Goal: Information Seeking & Learning: Learn about a topic

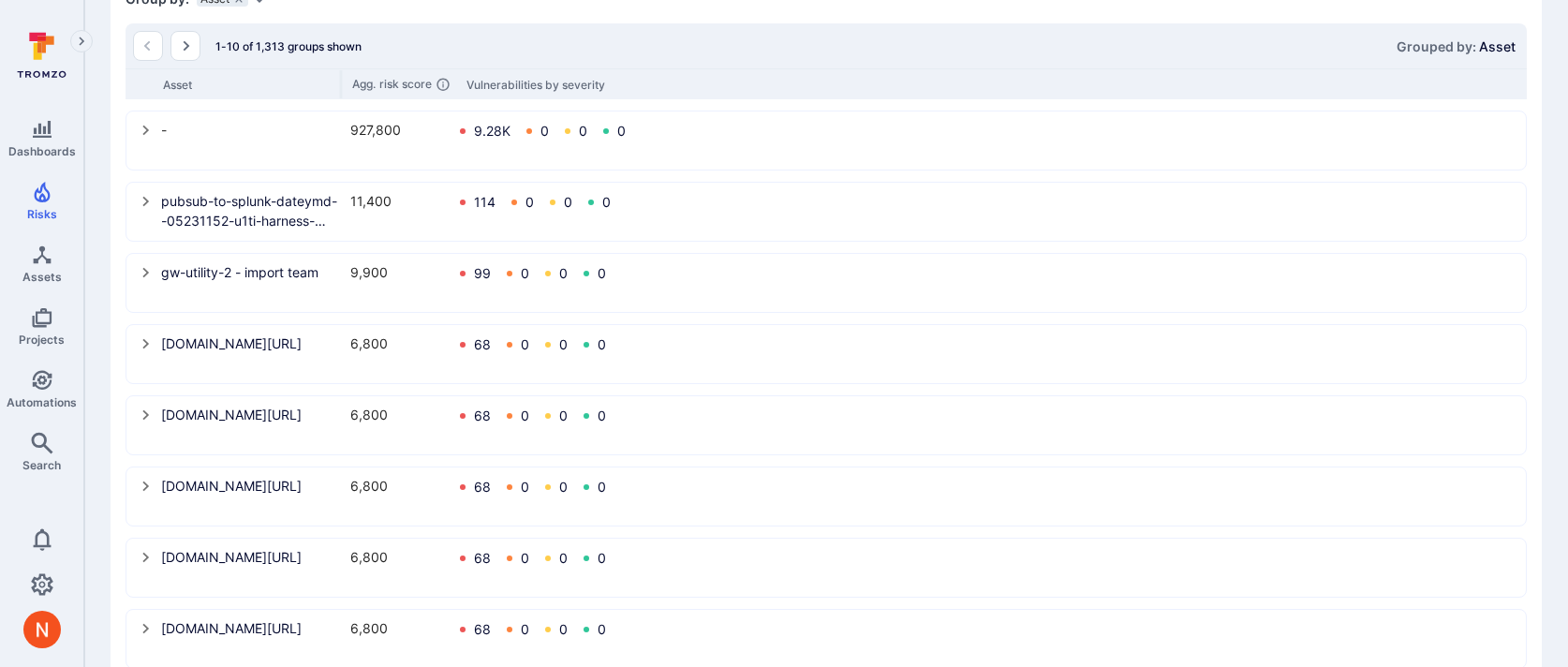
scroll to position [307, 0]
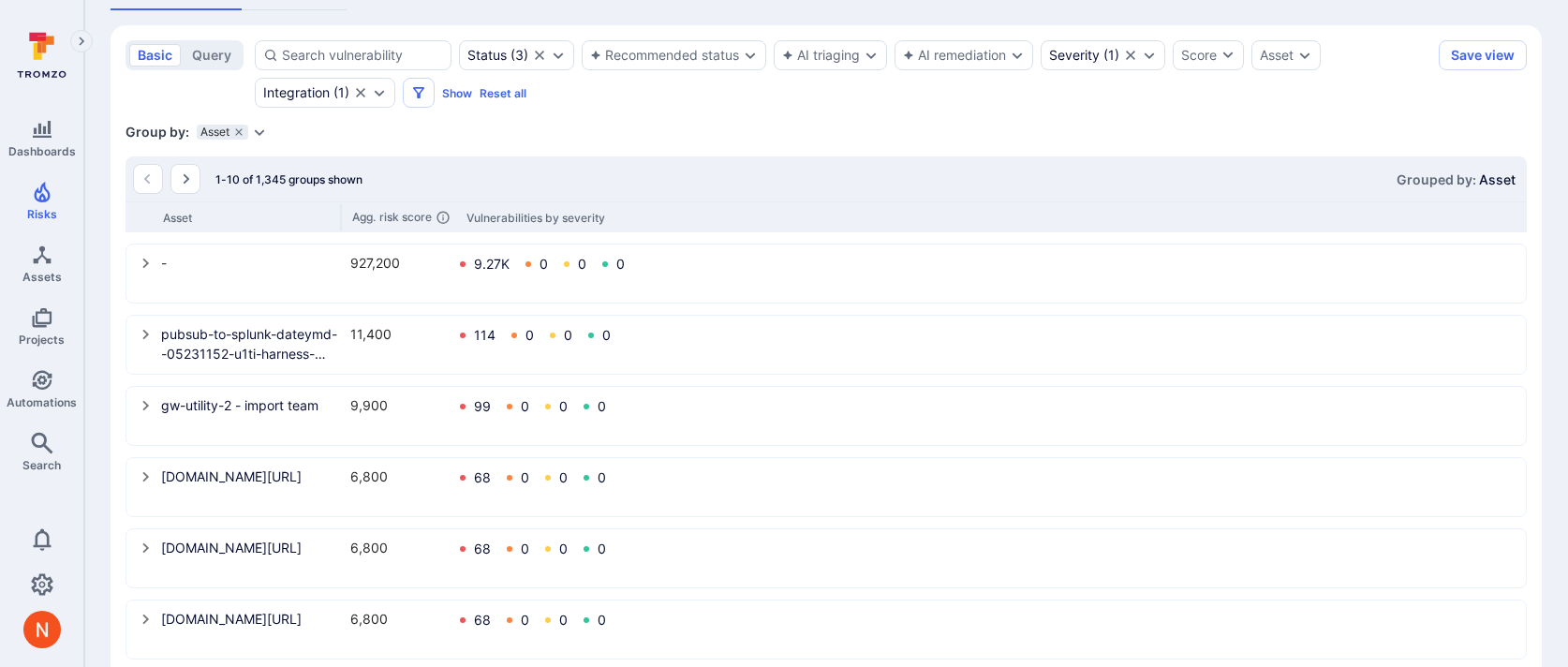
scroll to position [358, 0]
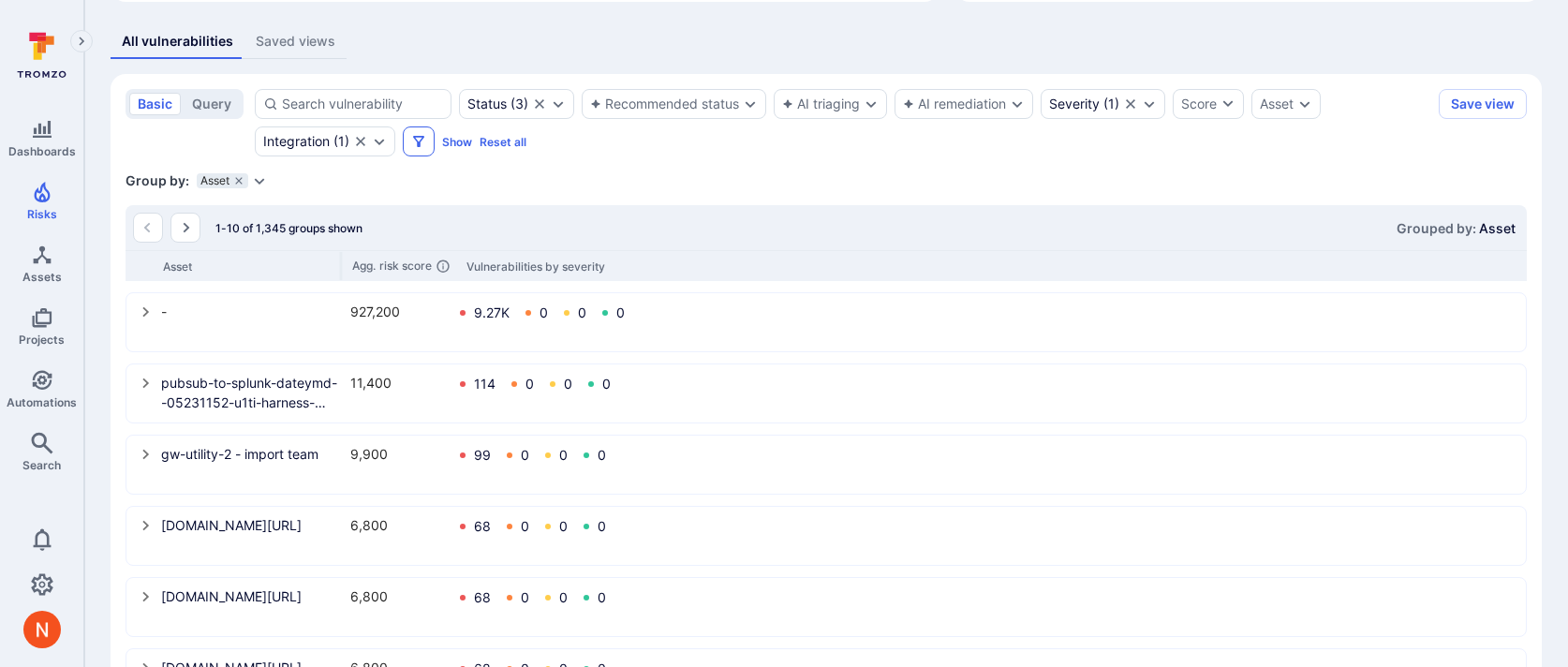
click at [419, 138] on icon "Filters" at bounding box center [419, 141] width 15 height 15
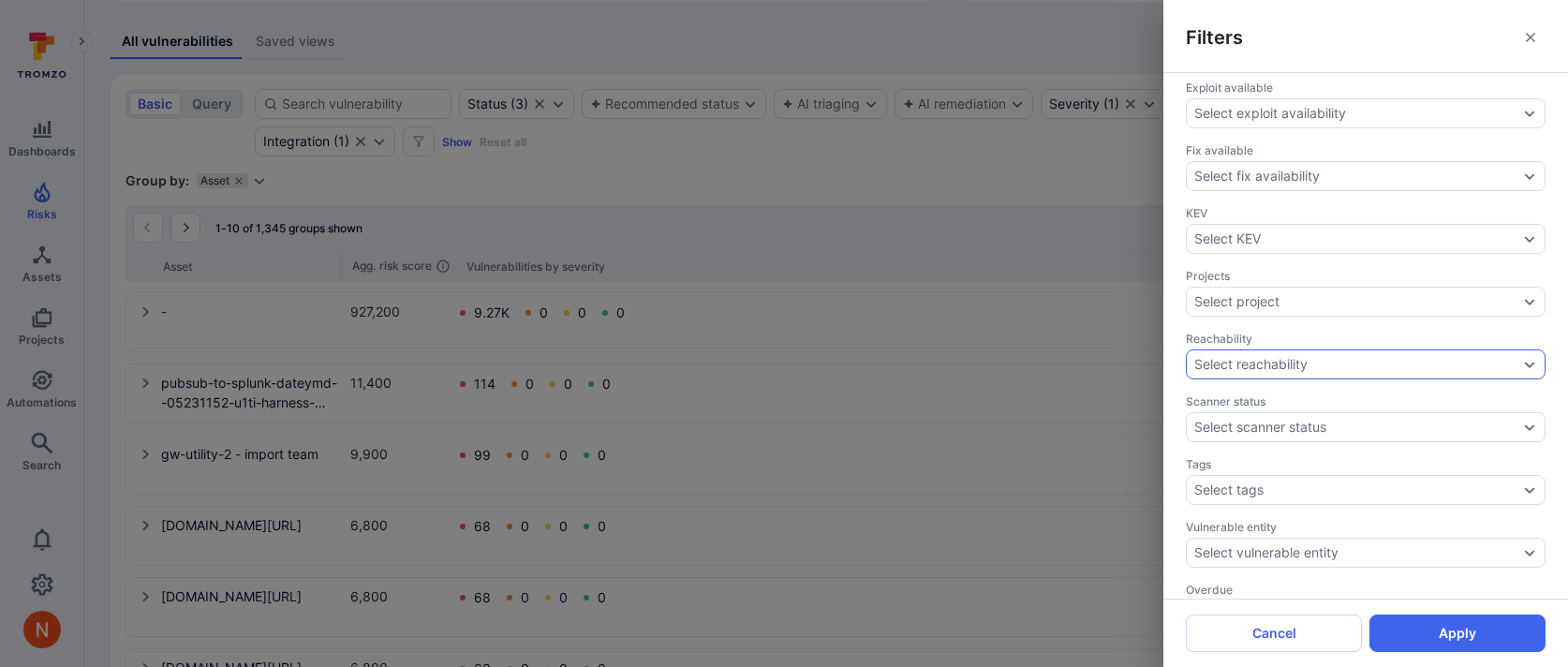
scroll to position [673, 0]
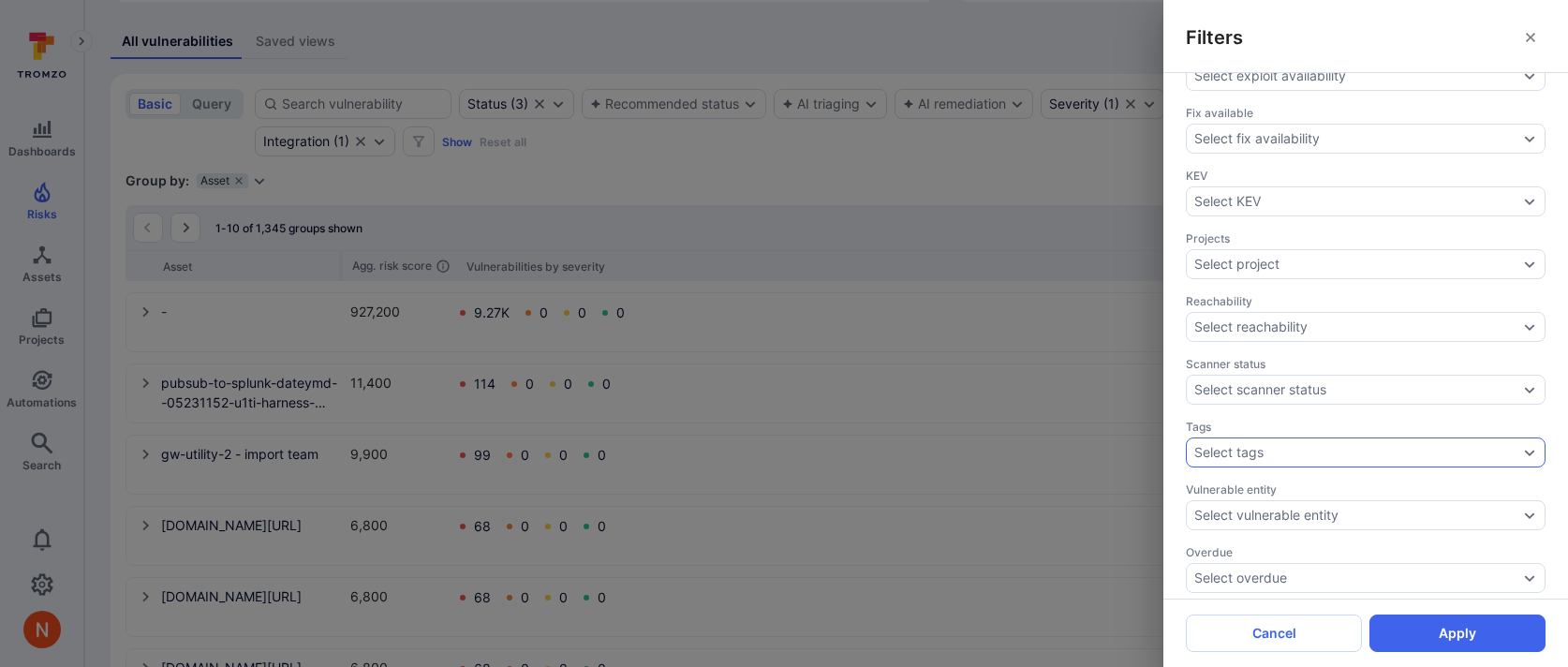
click at [1240, 437] on div "Select tags" at bounding box center [1365, 451] width 360 height 30
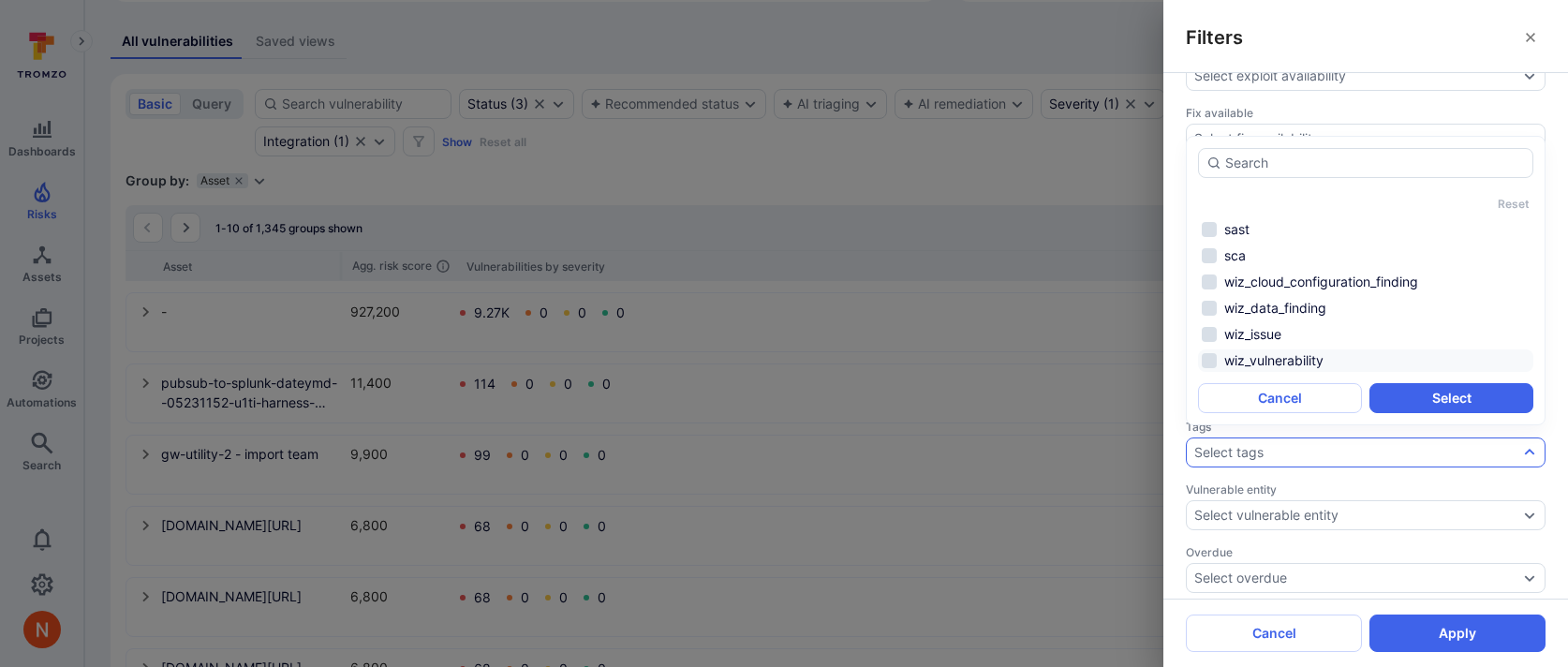
click at [1284, 361] on li "wiz_vulnerability" at bounding box center [1365, 361] width 335 height 23
click at [1329, 342] on li "wiz_issue" at bounding box center [1365, 335] width 335 height 23
click at [1327, 360] on li "wiz_vulnerability" at bounding box center [1365, 361] width 335 height 23
click at [1416, 401] on button "Select" at bounding box center [1452, 397] width 164 height 30
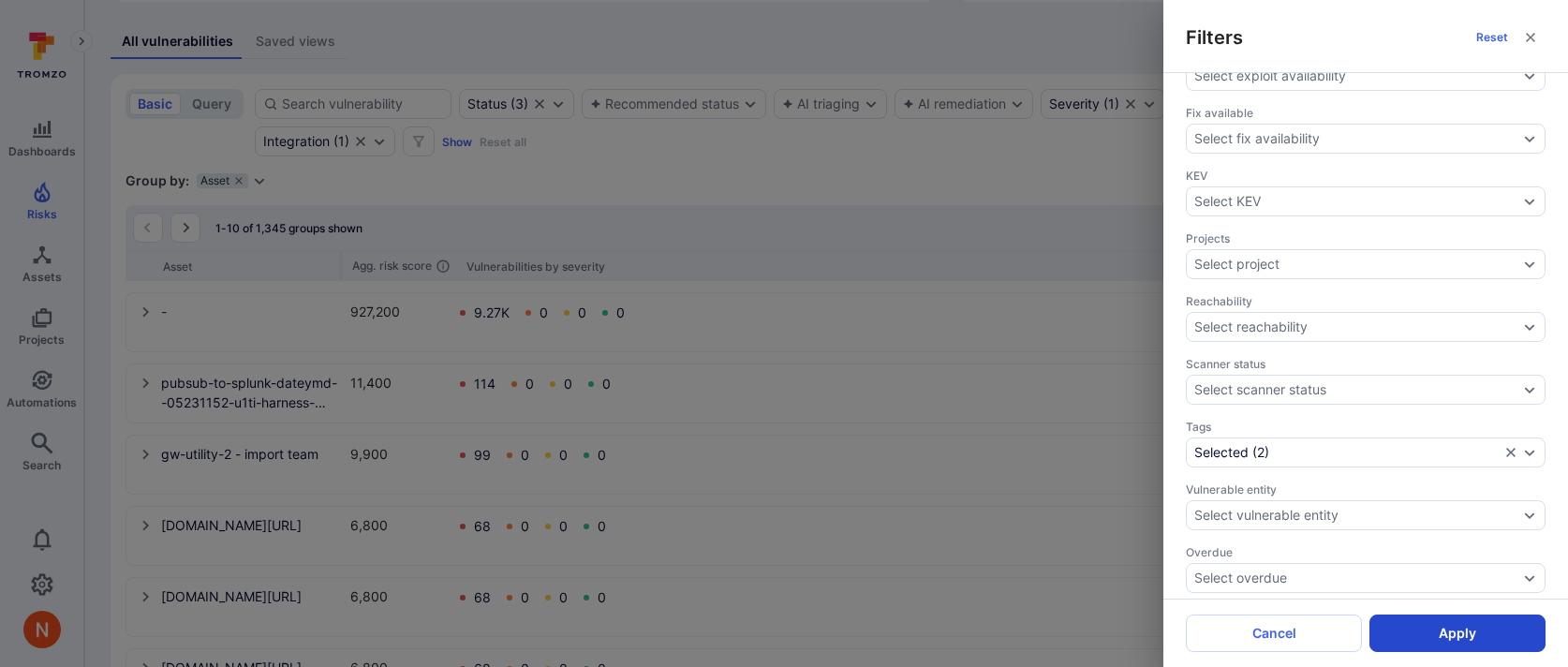
click at [1430, 635] on button "Apply" at bounding box center [1457, 633] width 176 height 37
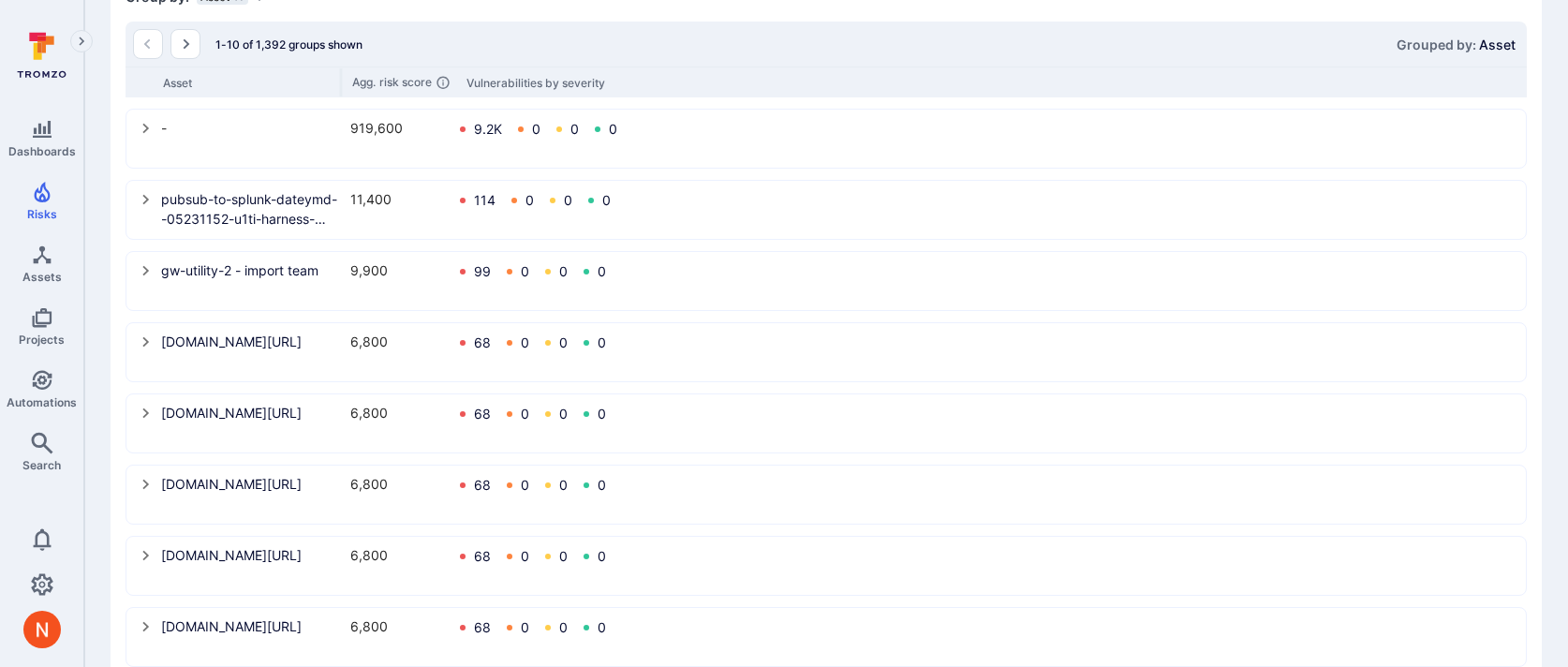
scroll to position [497, 0]
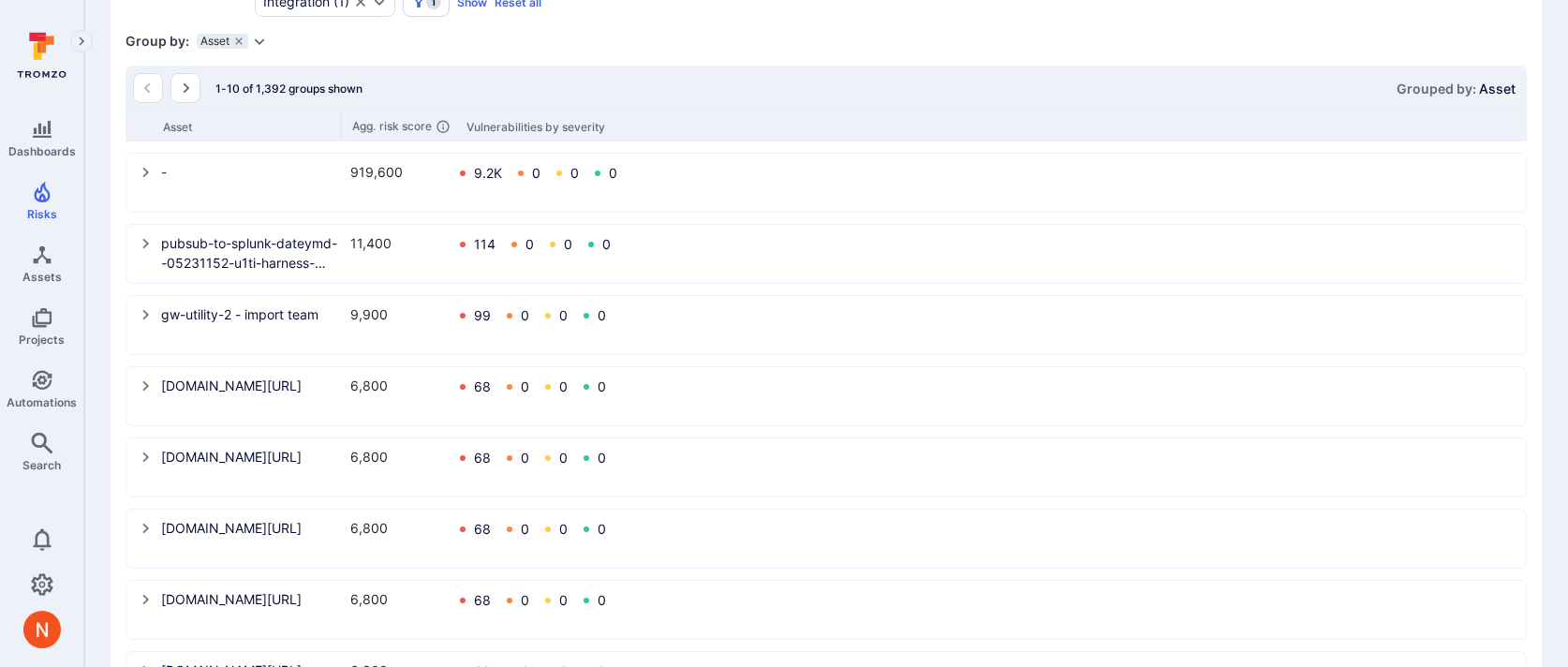
click at [144, 390] on icon "select group" at bounding box center [146, 386] width 15 height 15
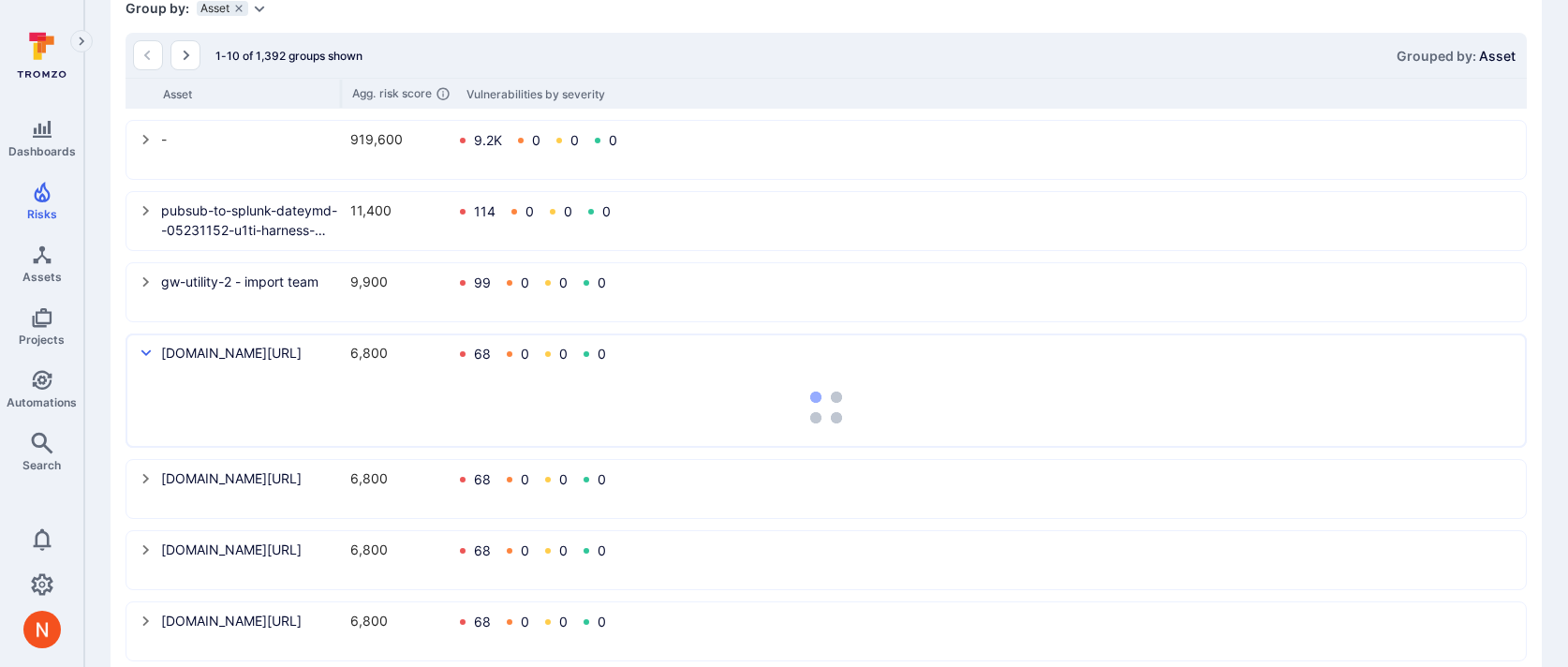
scroll to position [511, 0]
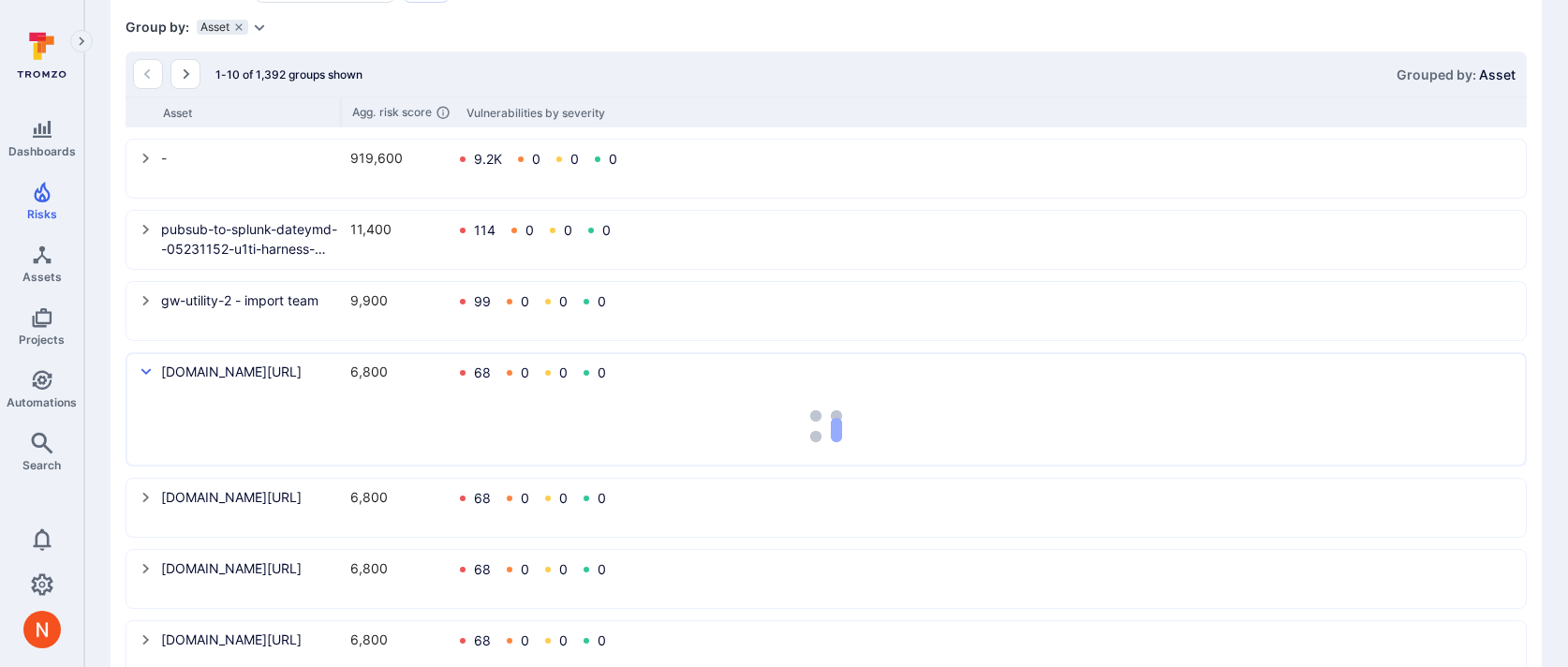
click at [136, 231] on div "pubsub-to-splunk-dateymd--05231152-u1ti-harness-0563 11,400 114 0 0 0" at bounding box center [826, 240] width 1397 height 56
click at [199, 229] on link "pubsub-to-splunk-dateymd--05231152-u1ti-harness-0563" at bounding box center [250, 239] width 178 height 39
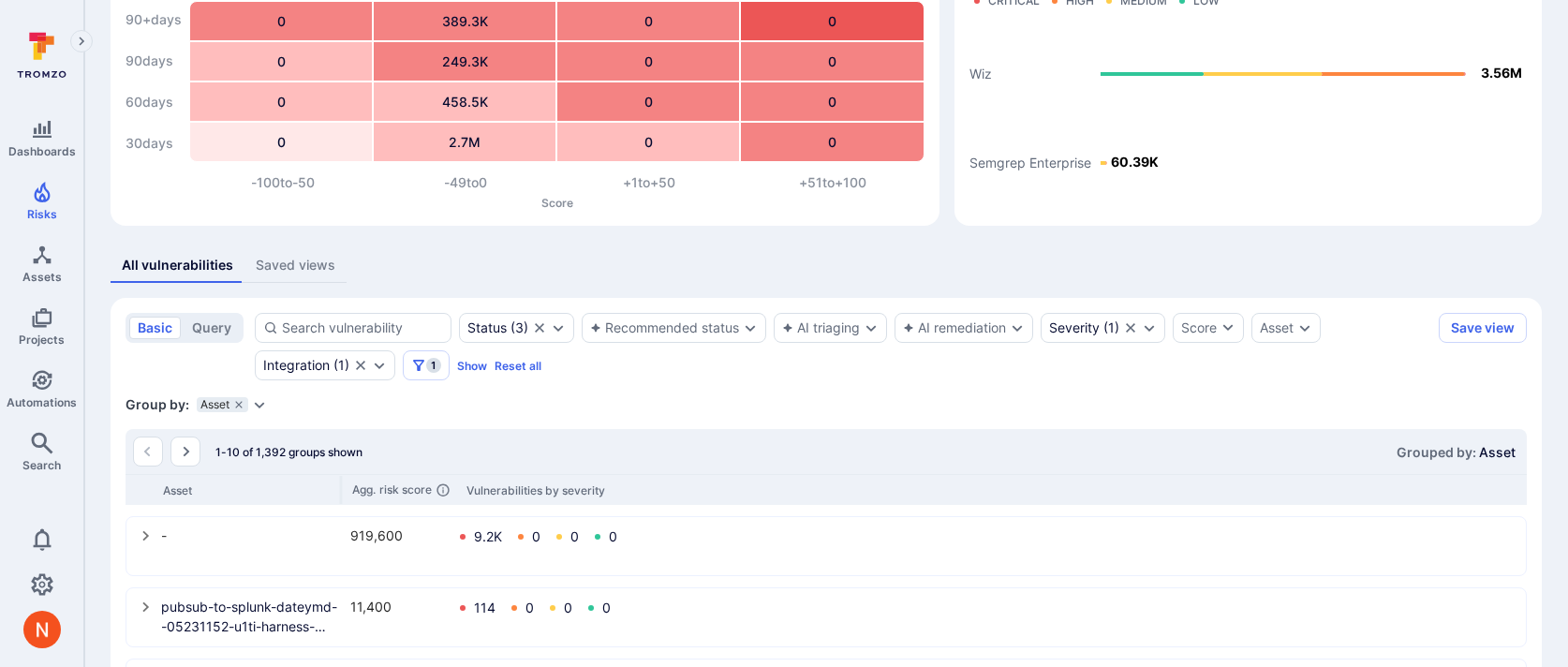
scroll to position [91, 0]
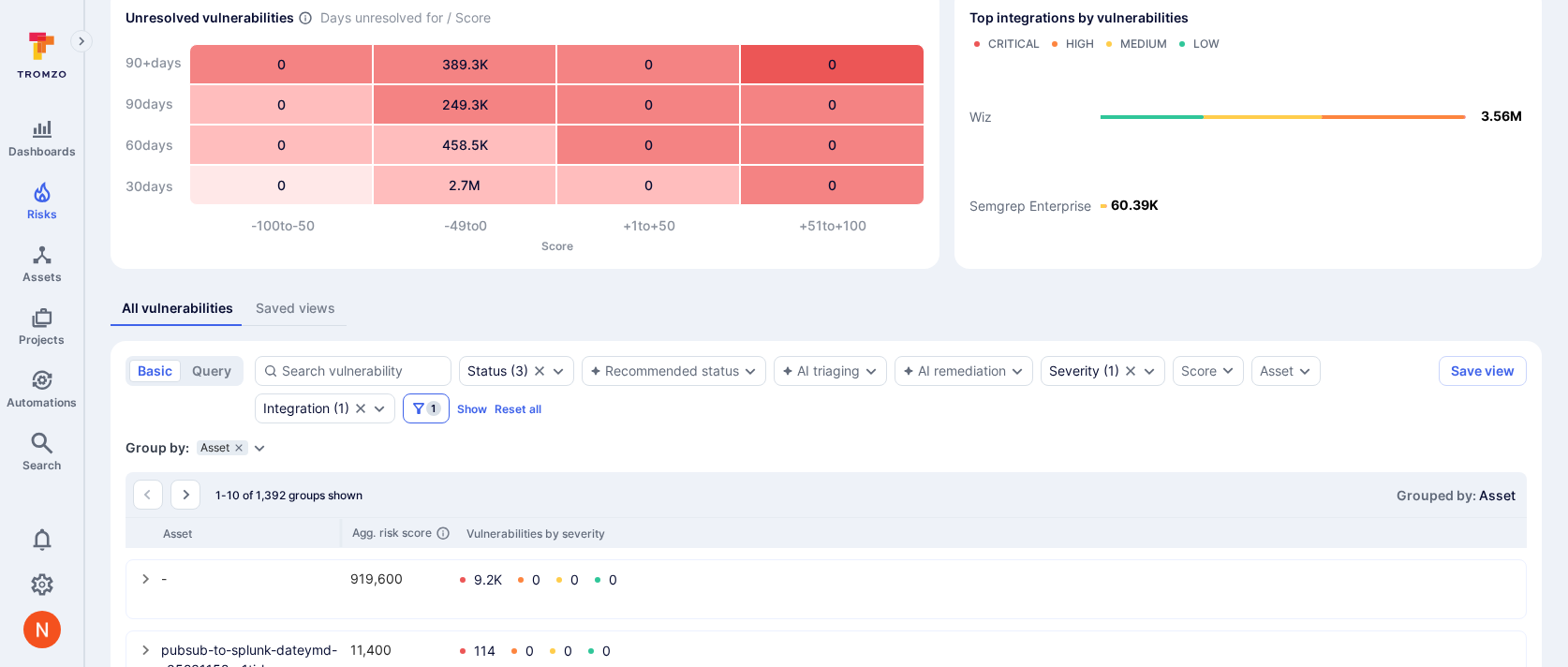
click at [430, 408] on span "1" at bounding box center [434, 408] width 15 height 15
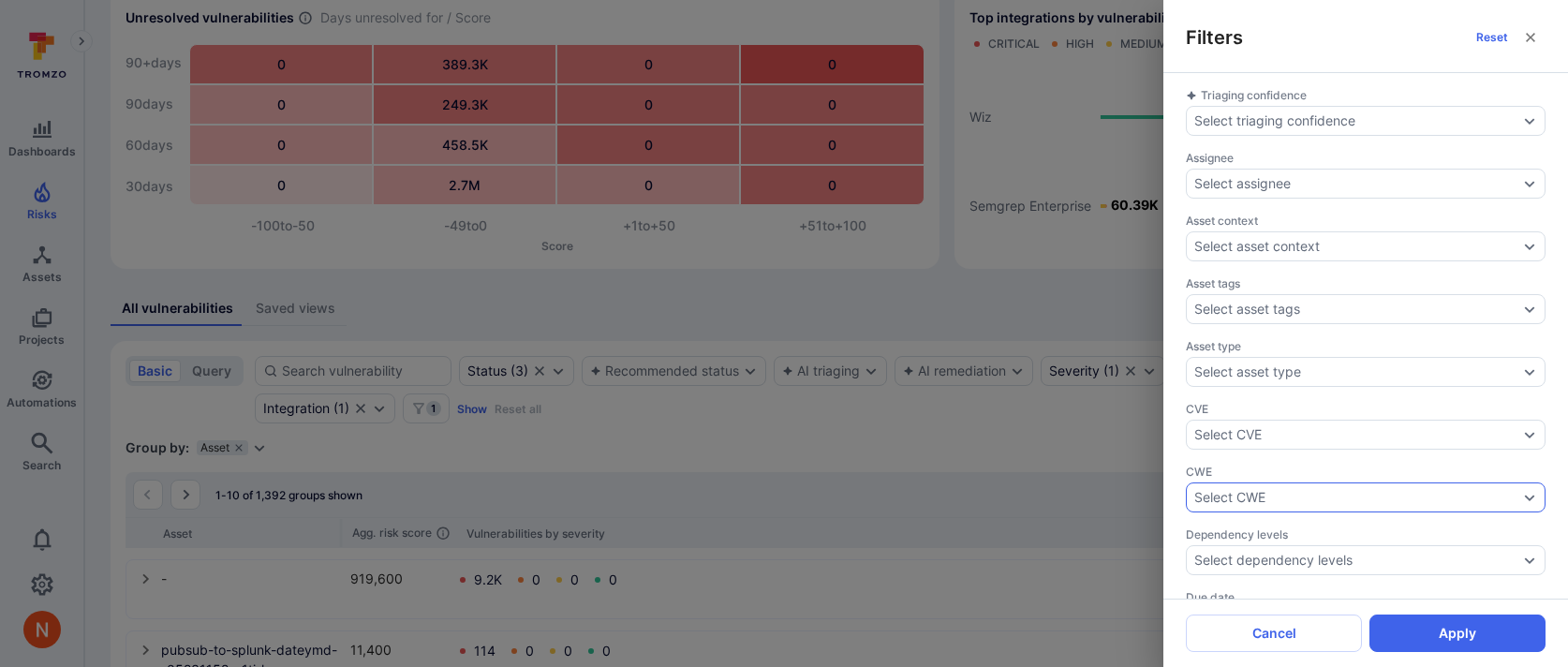
scroll to position [673, 0]
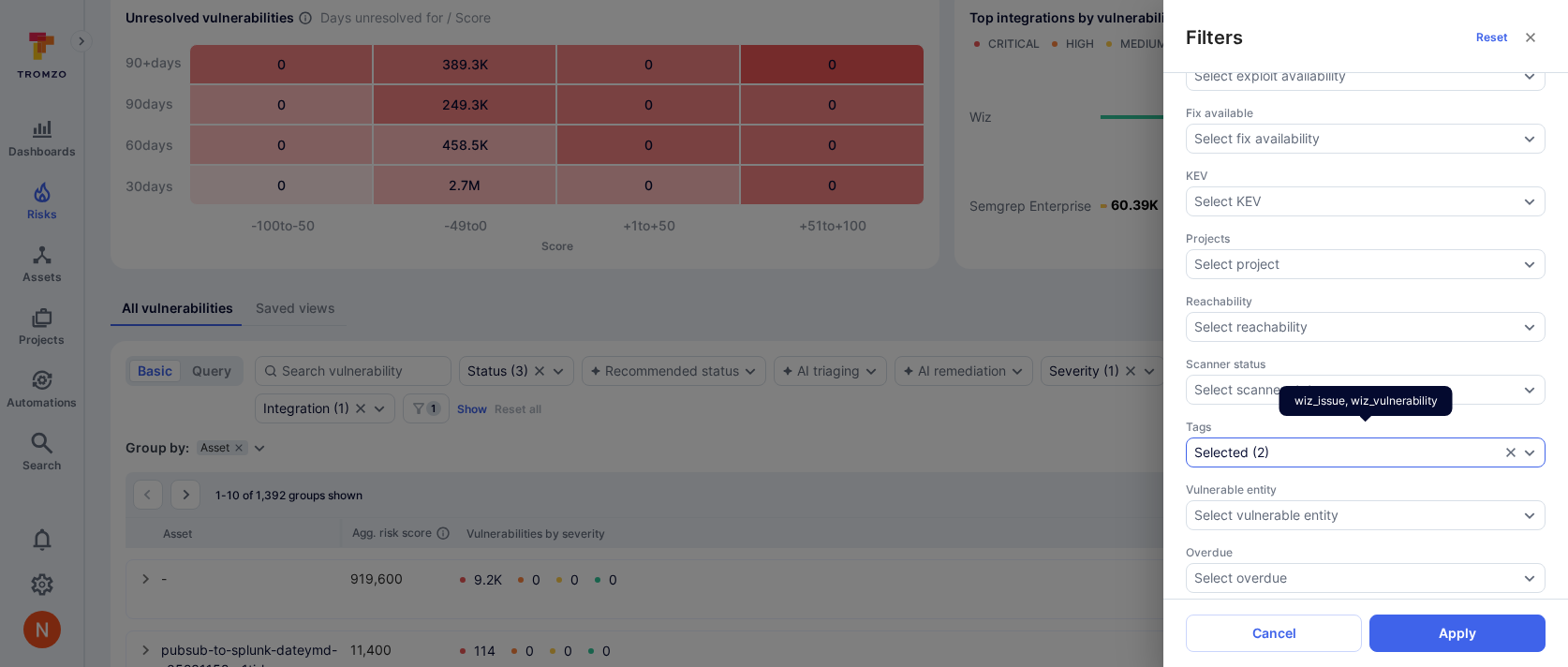
click at [1288, 437] on div "Selected ( 2 )" at bounding box center [1365, 451] width 360 height 30
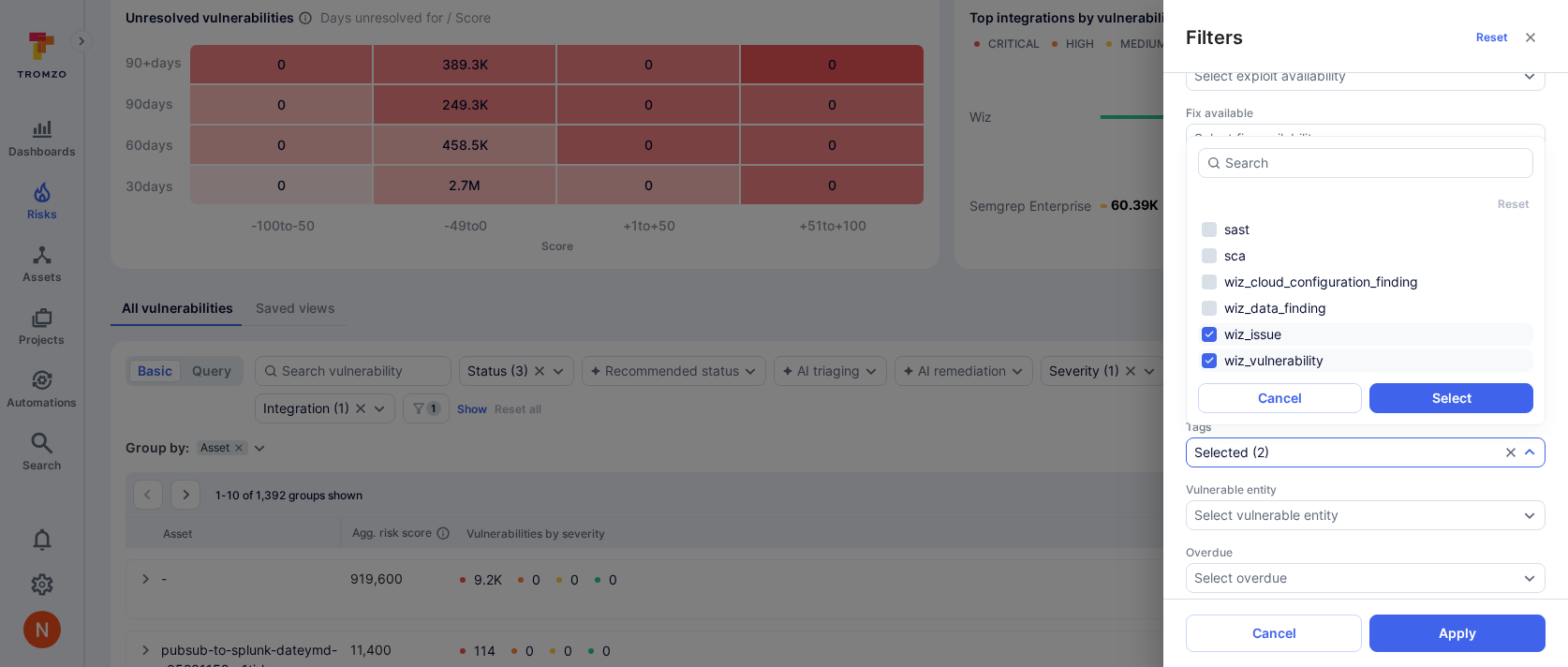
click at [1306, 355] on li "wiz_vulnerability" at bounding box center [1365, 361] width 335 height 23
click at [1420, 398] on button "Select" at bounding box center [1452, 397] width 164 height 30
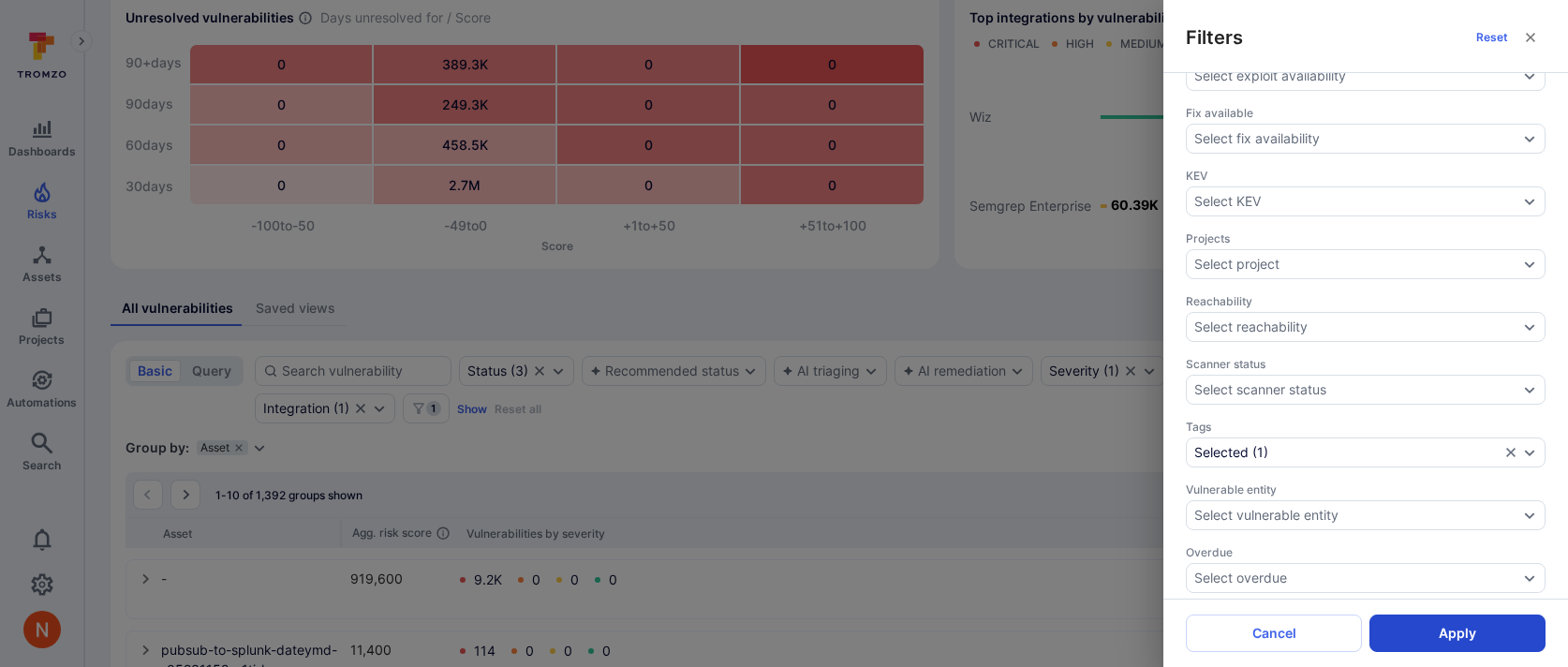
click at [1441, 644] on button "Apply" at bounding box center [1457, 633] width 176 height 37
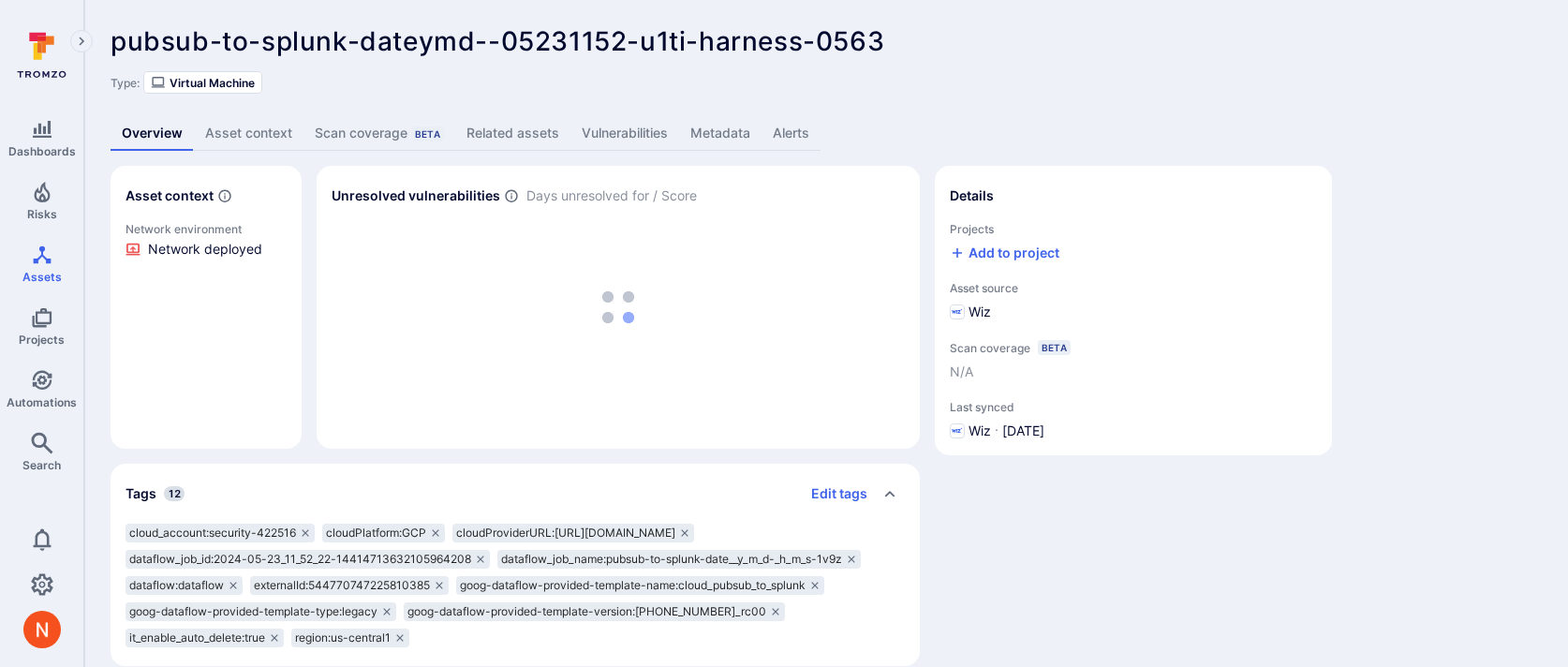
click at [615, 128] on link "Vulnerabilities" at bounding box center [625, 134] width 109 height 34
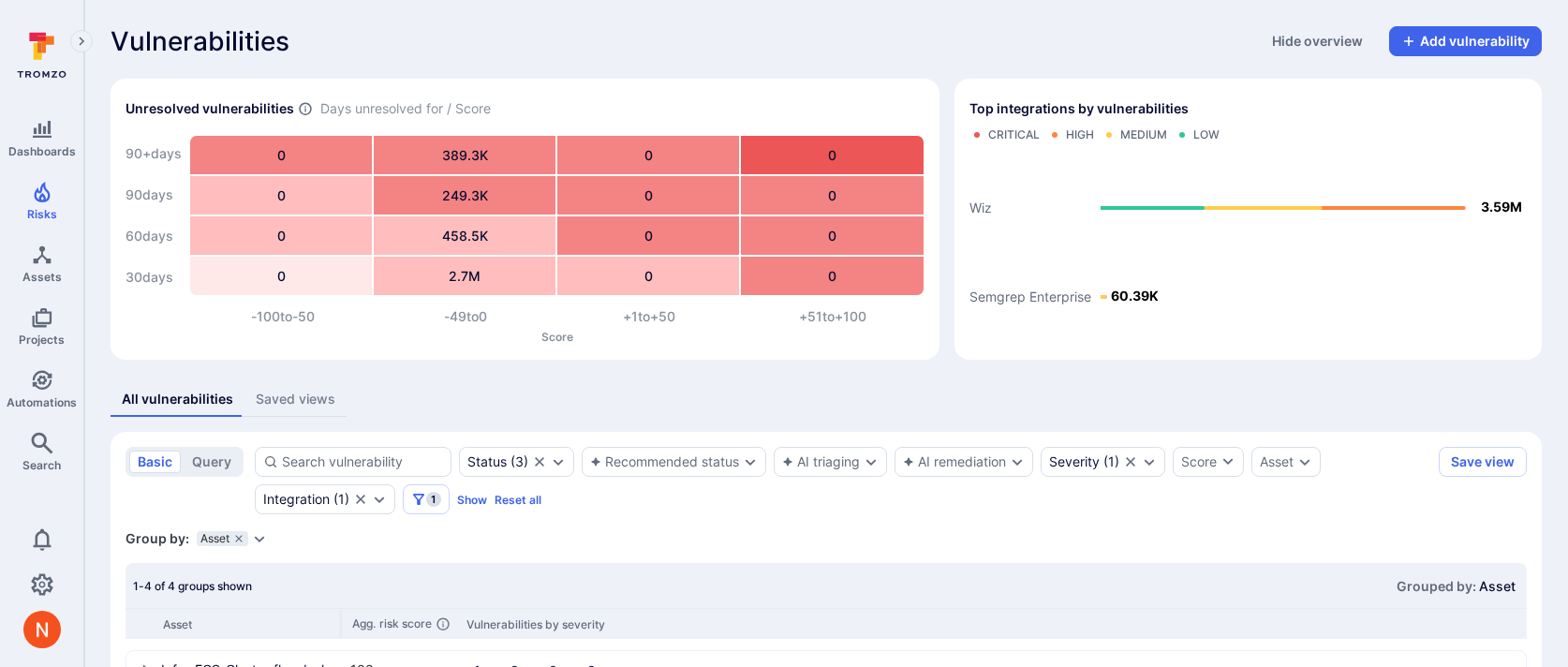
scroll to position [298, 0]
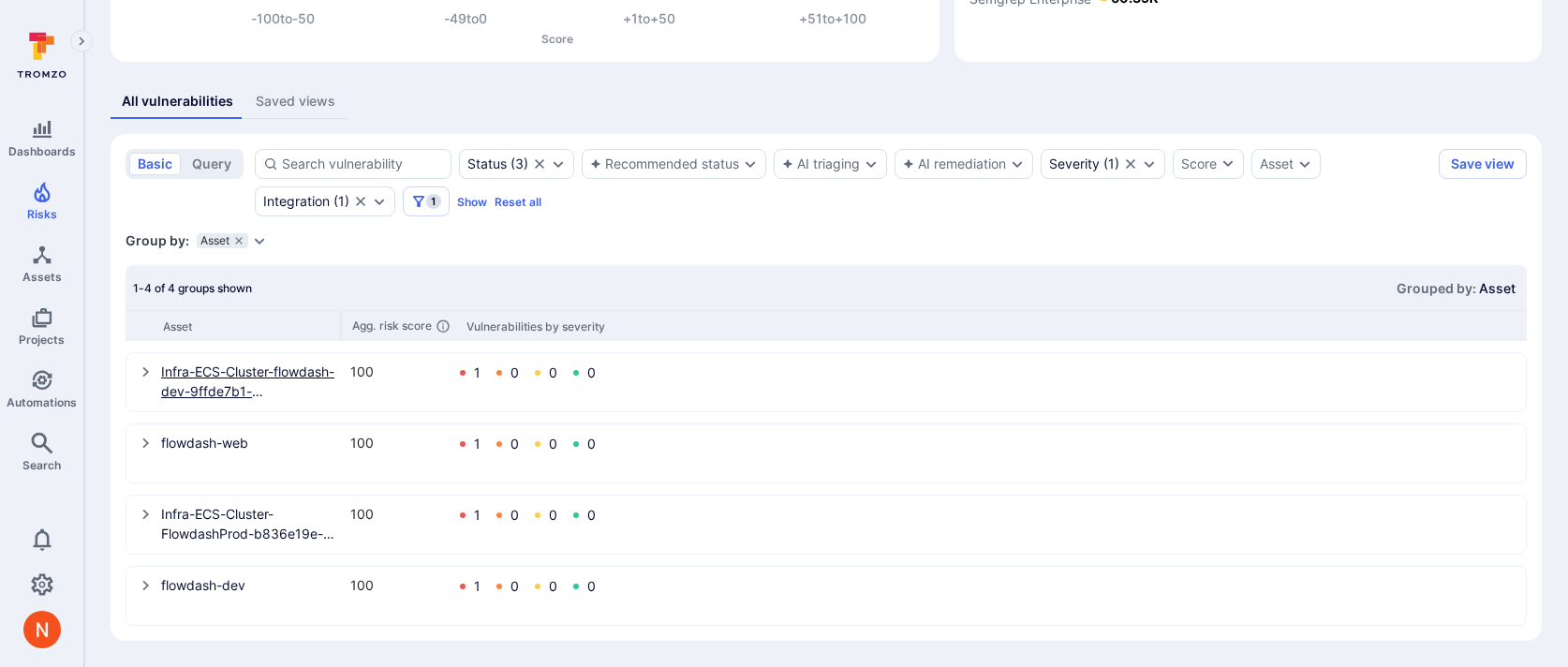
click at [169, 376] on link "Infra-ECS-Cluster-flowdash-dev-9ffde7b1-ECSAutoScalingGroup-WsxnjTN4RmOJ" at bounding box center [250, 381] width 178 height 39
click at [417, 208] on icon "Filters" at bounding box center [419, 201] width 15 height 15
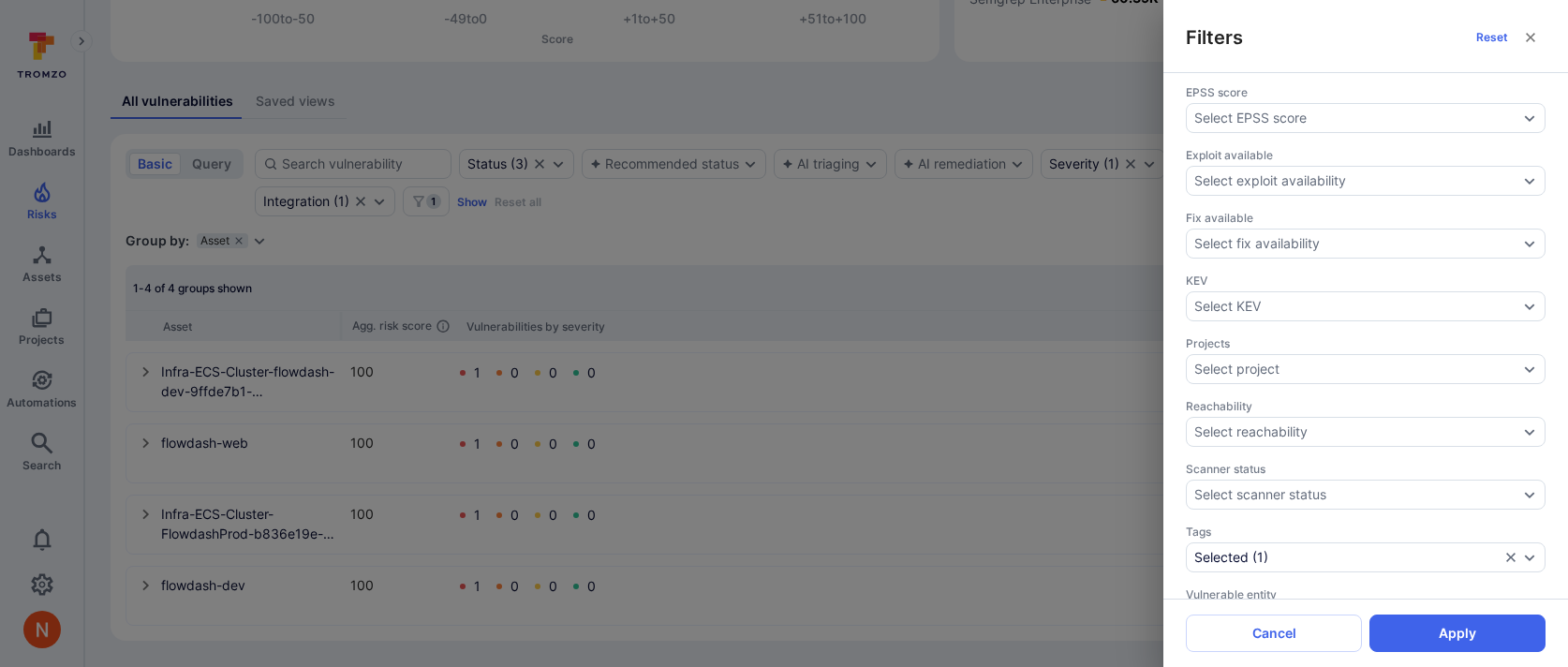
scroll to position [673, 0]
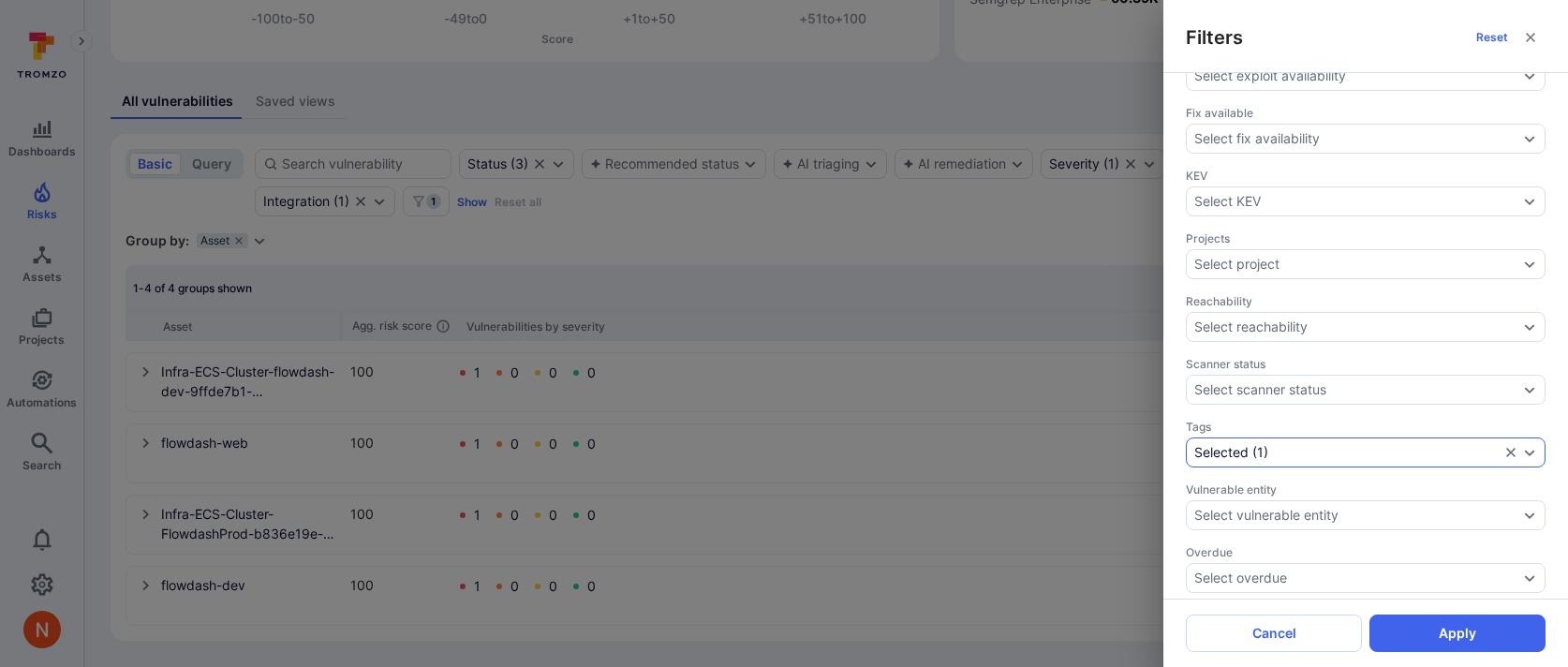
click at [1263, 445] on div "Selected ( 1 )" at bounding box center [1347, 452] width 305 height 15
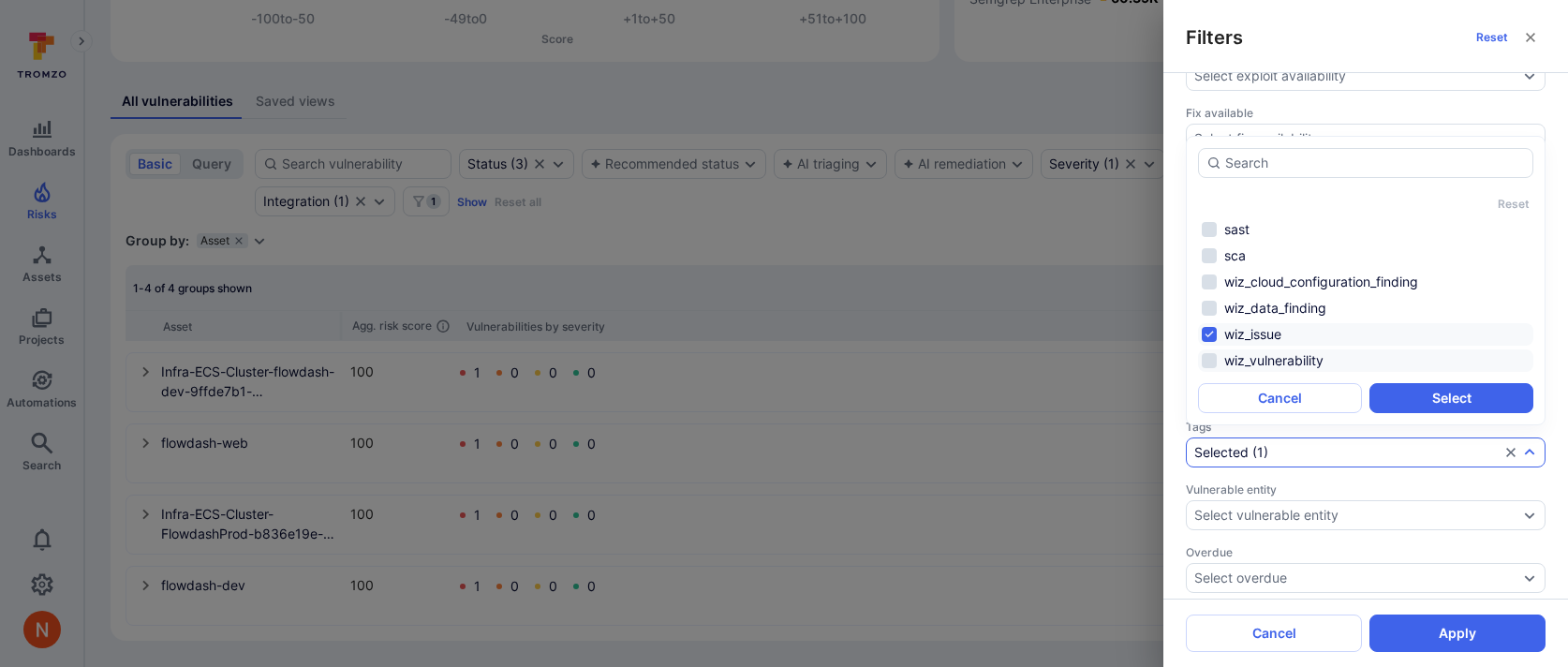
click at [1287, 360] on li "wiz_vulnerability" at bounding box center [1365, 361] width 335 height 23
click at [1296, 339] on li "wiz_issue" at bounding box center [1365, 335] width 335 height 23
drag, startPoint x: 1427, startPoint y: 394, endPoint x: 1401, endPoint y: 303, distance: 94.6
click at [1401, 304] on div "Reset sast sca wiz_cloud_configuration_finding wiz_data_finding wiz_issue wiz_v…" at bounding box center [1365, 281] width 335 height 265
click at [1361, 316] on li "wiz_data_finding" at bounding box center [1365, 308] width 335 height 23
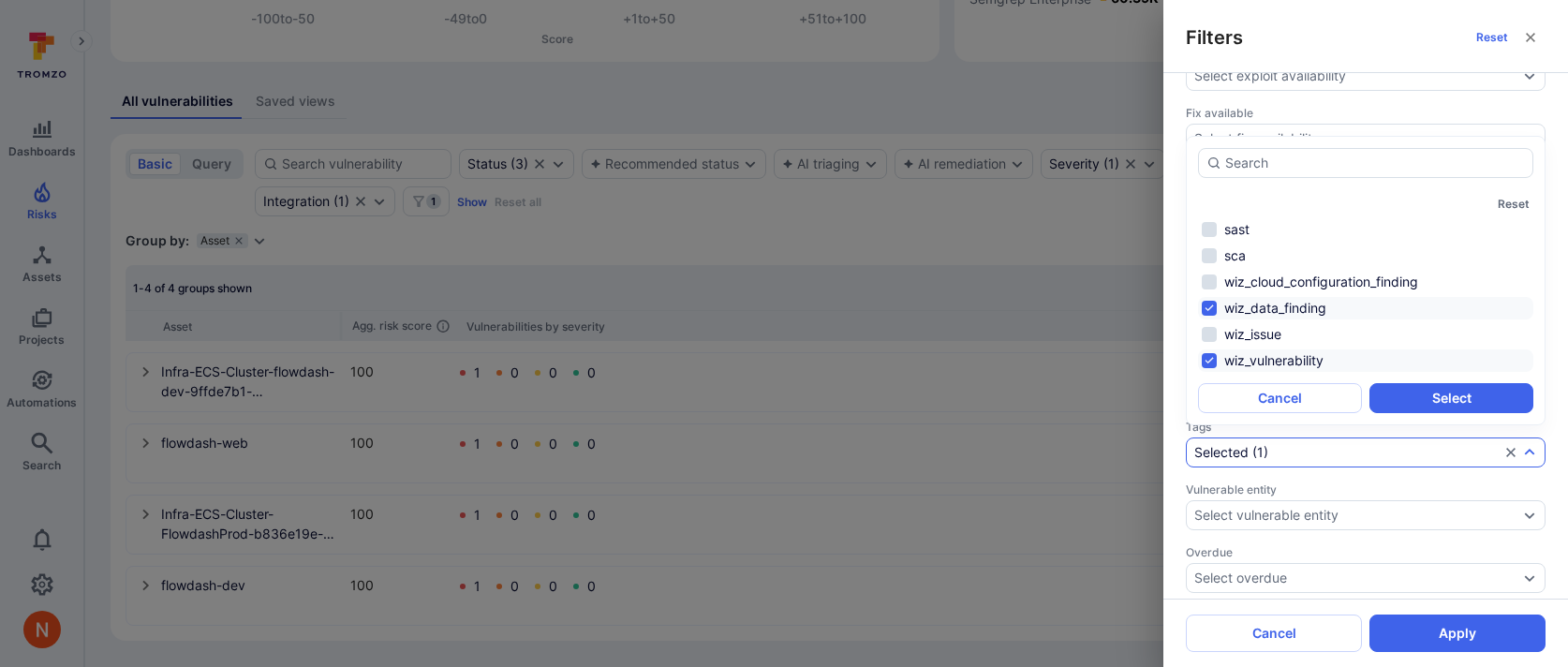
click at [1330, 365] on li "wiz_vulnerability" at bounding box center [1365, 361] width 335 height 23
click at [1426, 385] on button "Select" at bounding box center [1452, 397] width 164 height 30
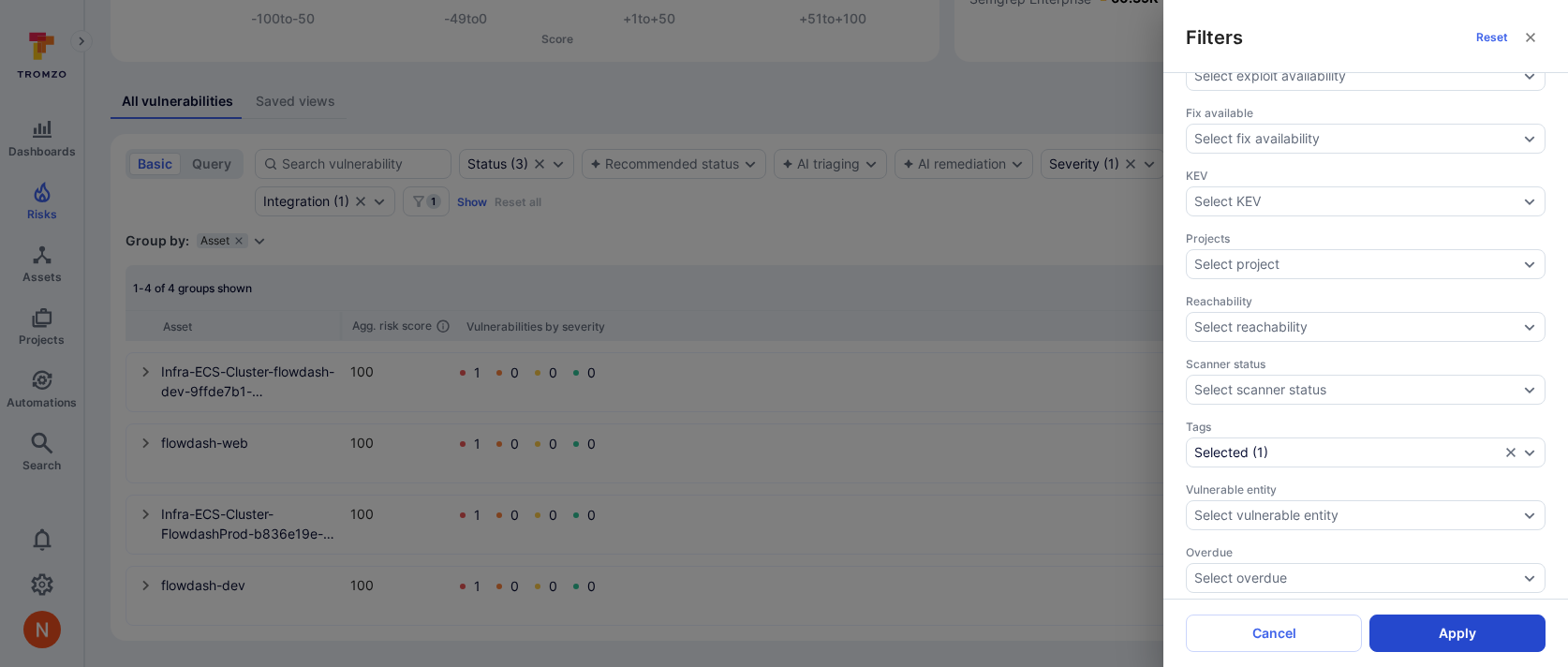
click at [1428, 619] on button "Apply" at bounding box center [1457, 633] width 176 height 37
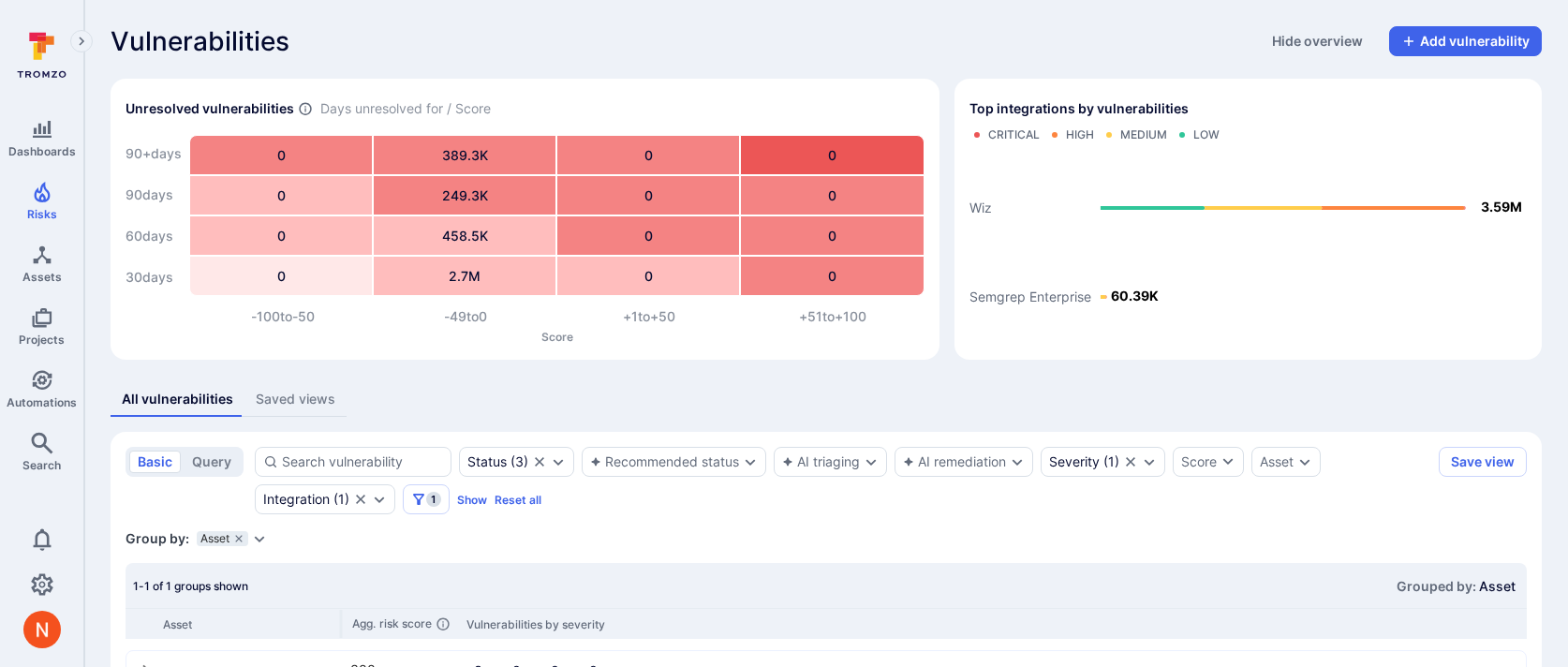
scroll to position [84, 0]
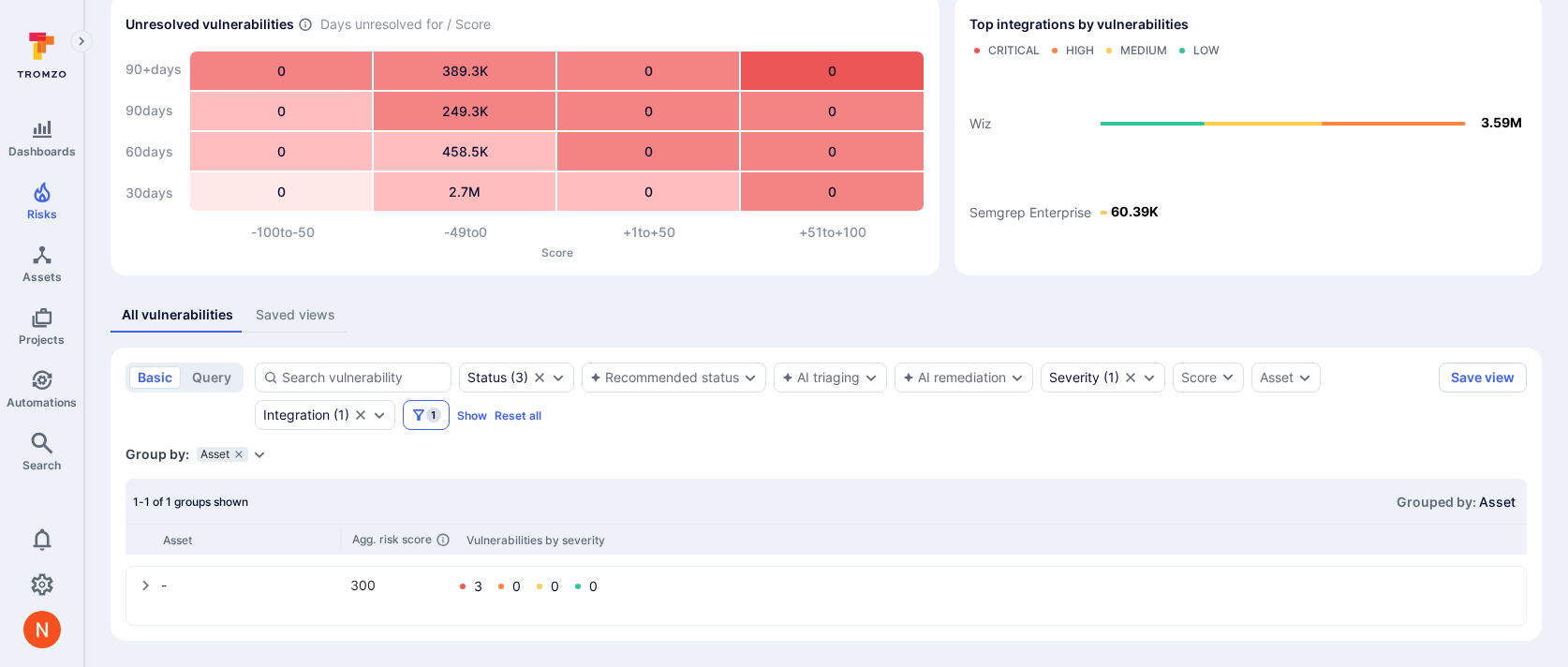
click at [429, 418] on span "1" at bounding box center [434, 415] width 15 height 15
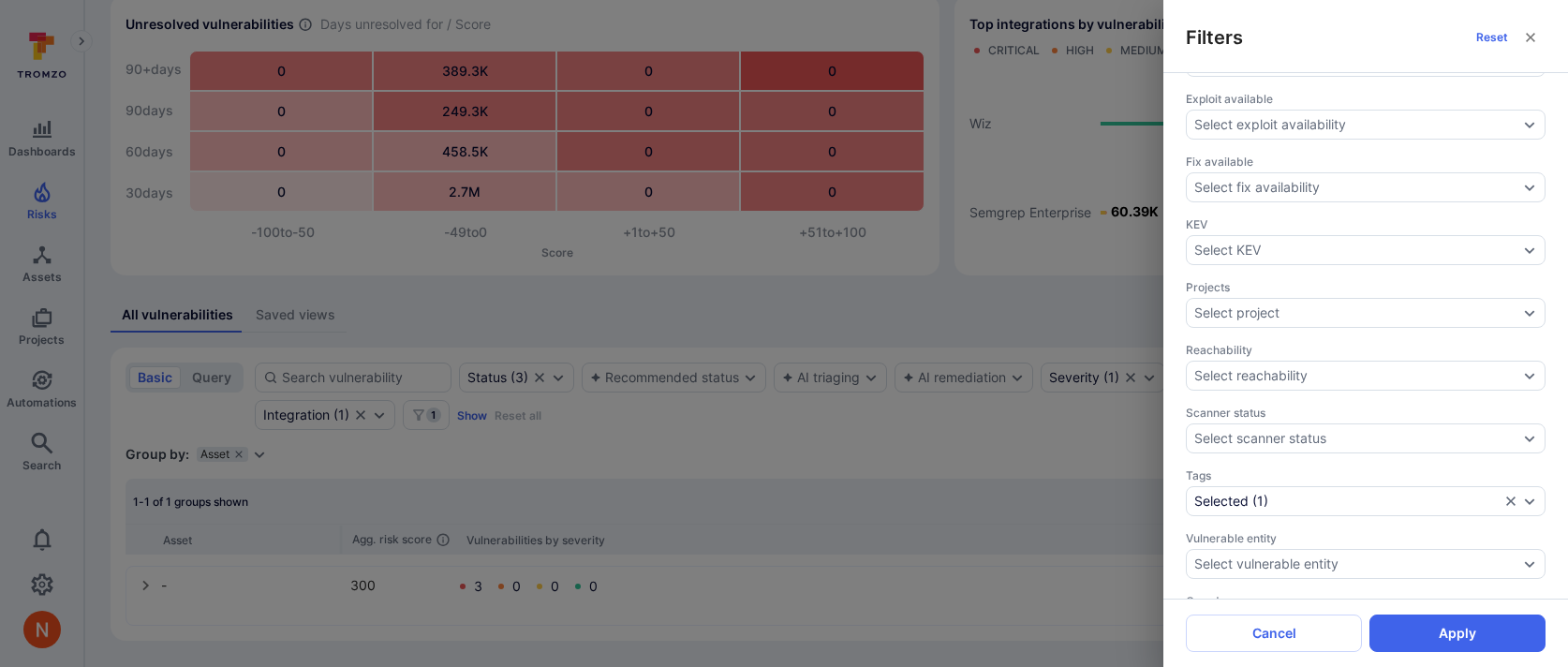
scroll to position [673, 0]
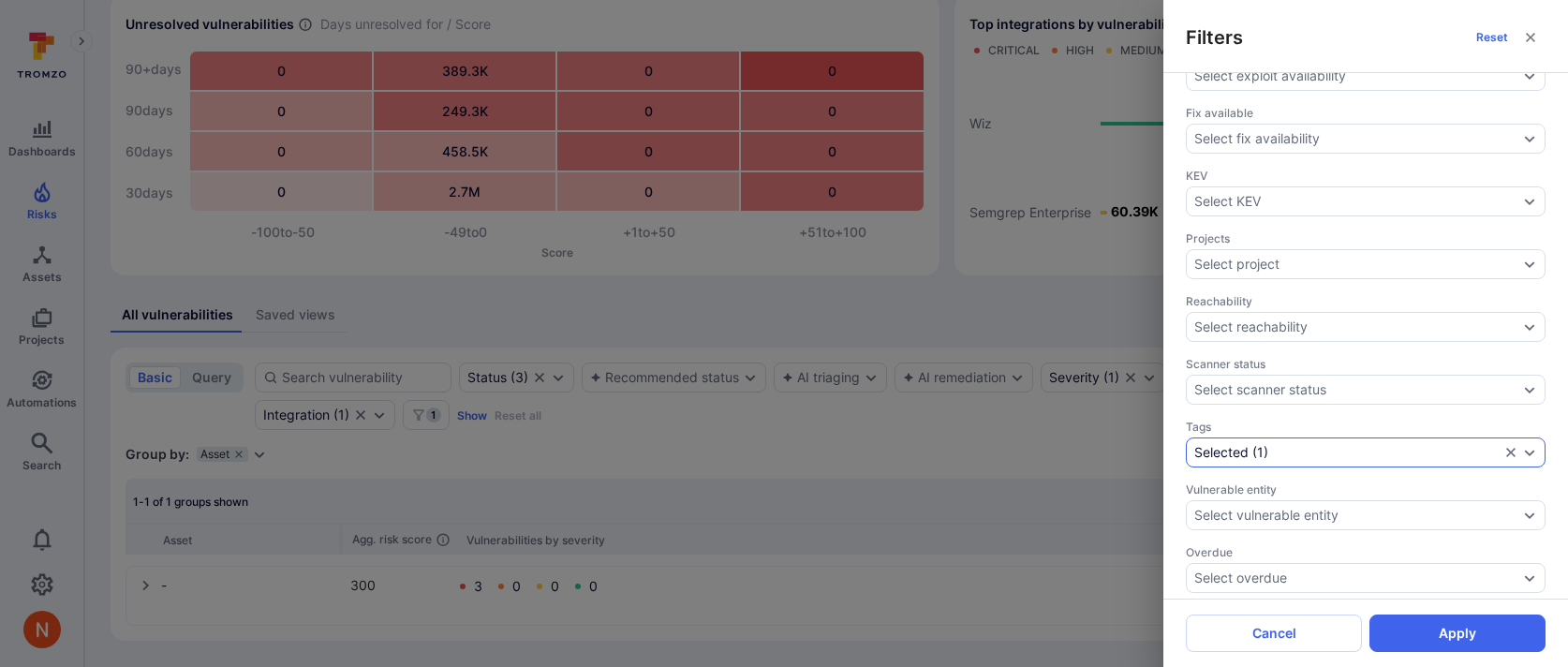
click at [1296, 445] on div "Selected ( 1 )" at bounding box center [1347, 452] width 305 height 15
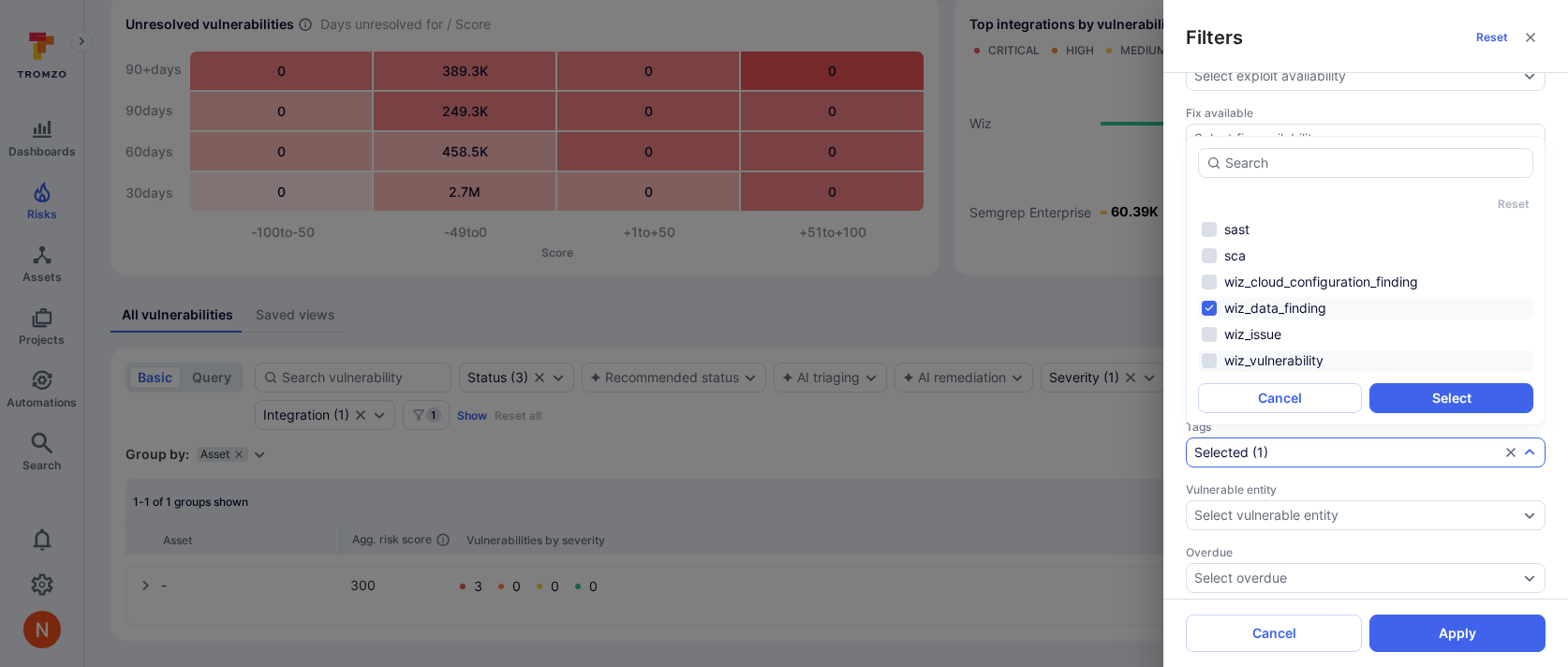
click at [1287, 355] on li "wiz_vulnerability" at bounding box center [1365, 361] width 335 height 23
click at [1286, 313] on li "wiz_data_finding" at bounding box center [1365, 308] width 335 height 23
click at [1403, 395] on button "Select" at bounding box center [1452, 397] width 164 height 30
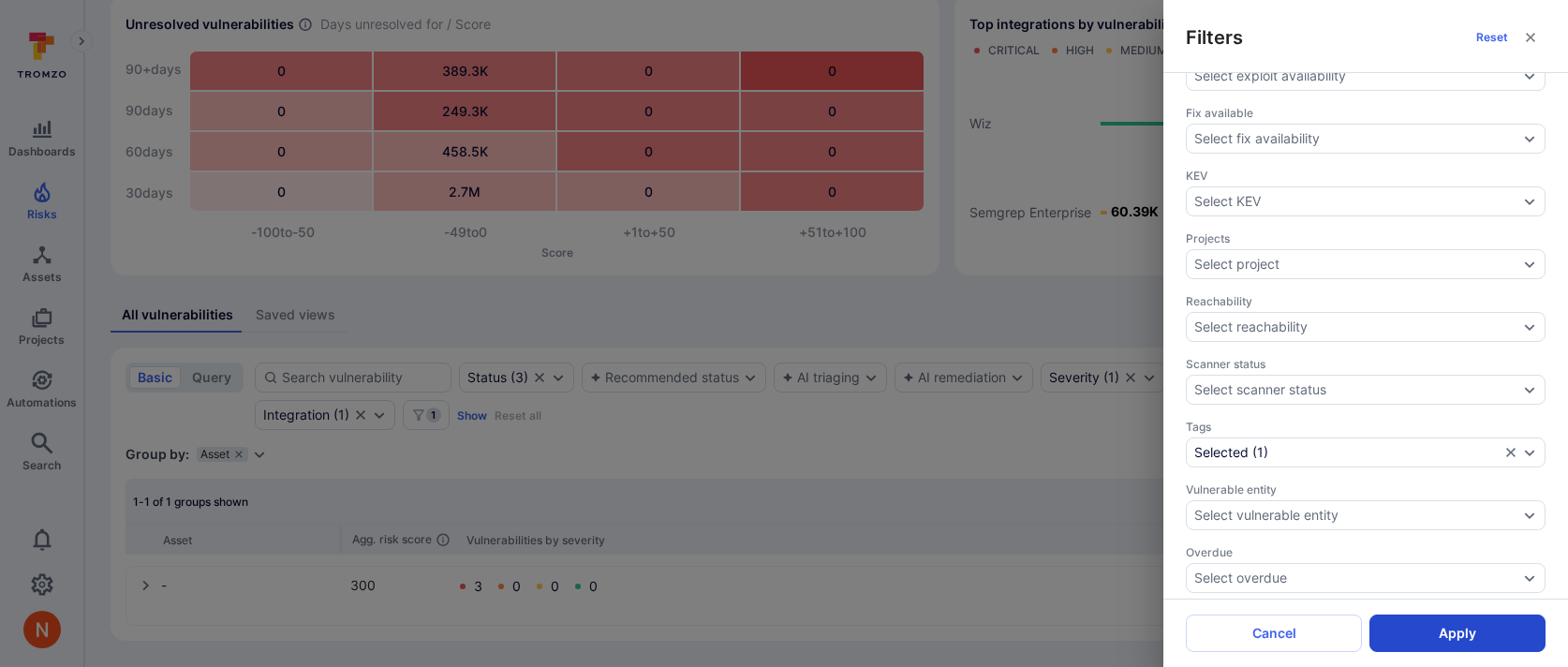
click at [1422, 632] on button "Apply" at bounding box center [1457, 633] width 176 height 37
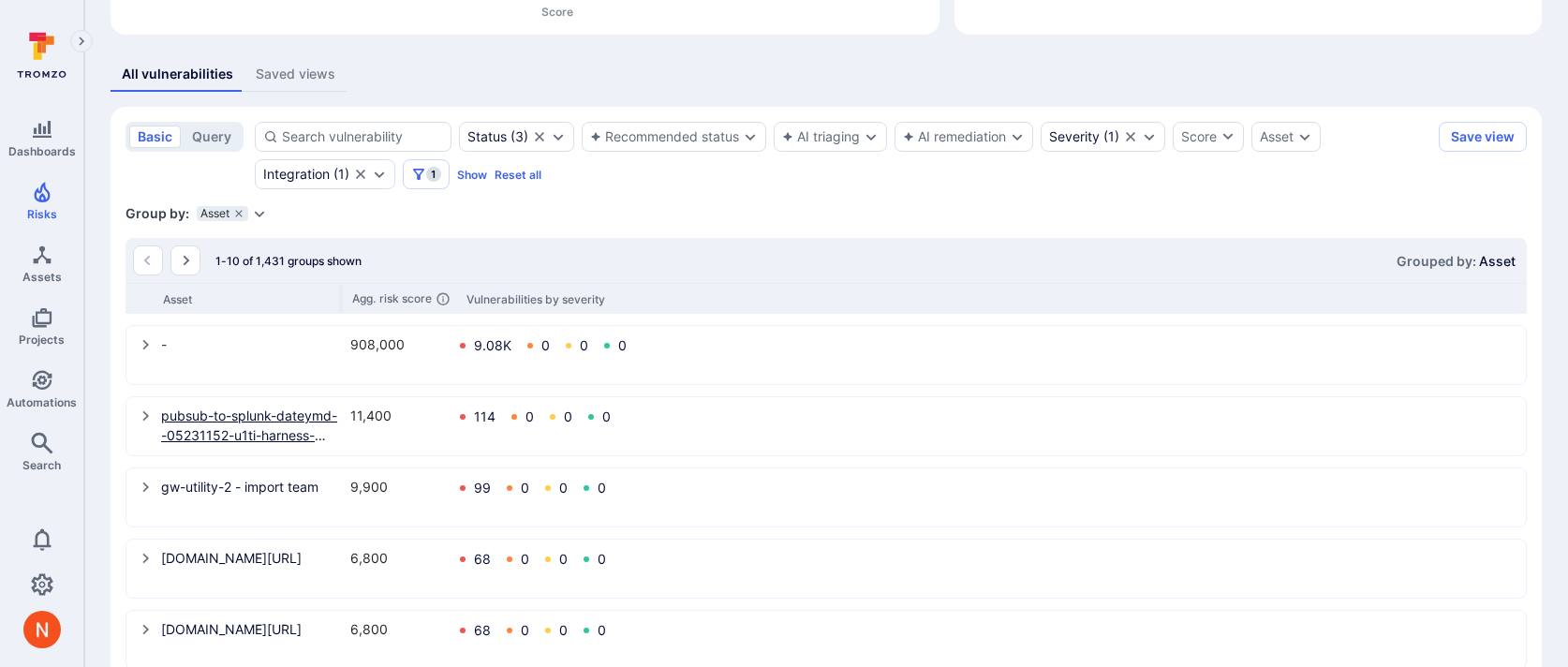
scroll to position [228, 0]
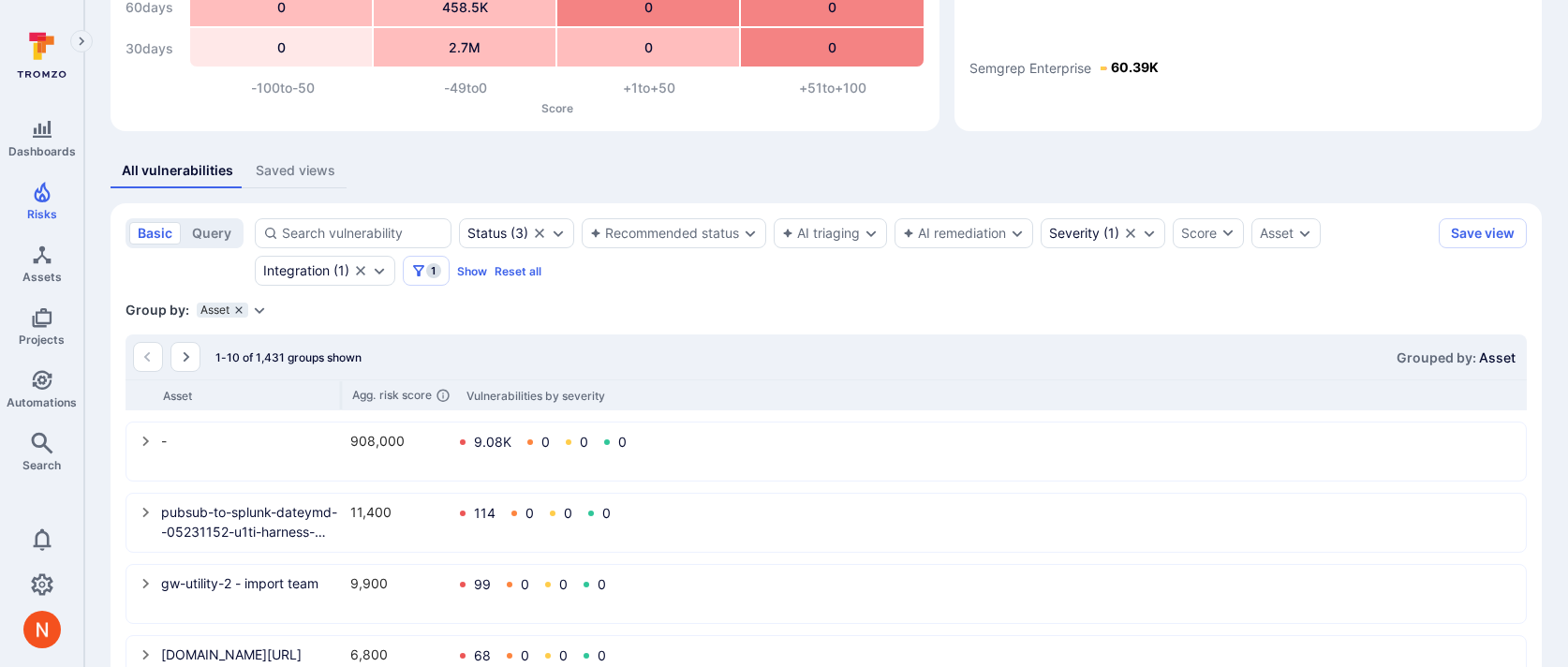
click at [236, 309] on icon "grouping parameters" at bounding box center [238, 309] width 7 height 7
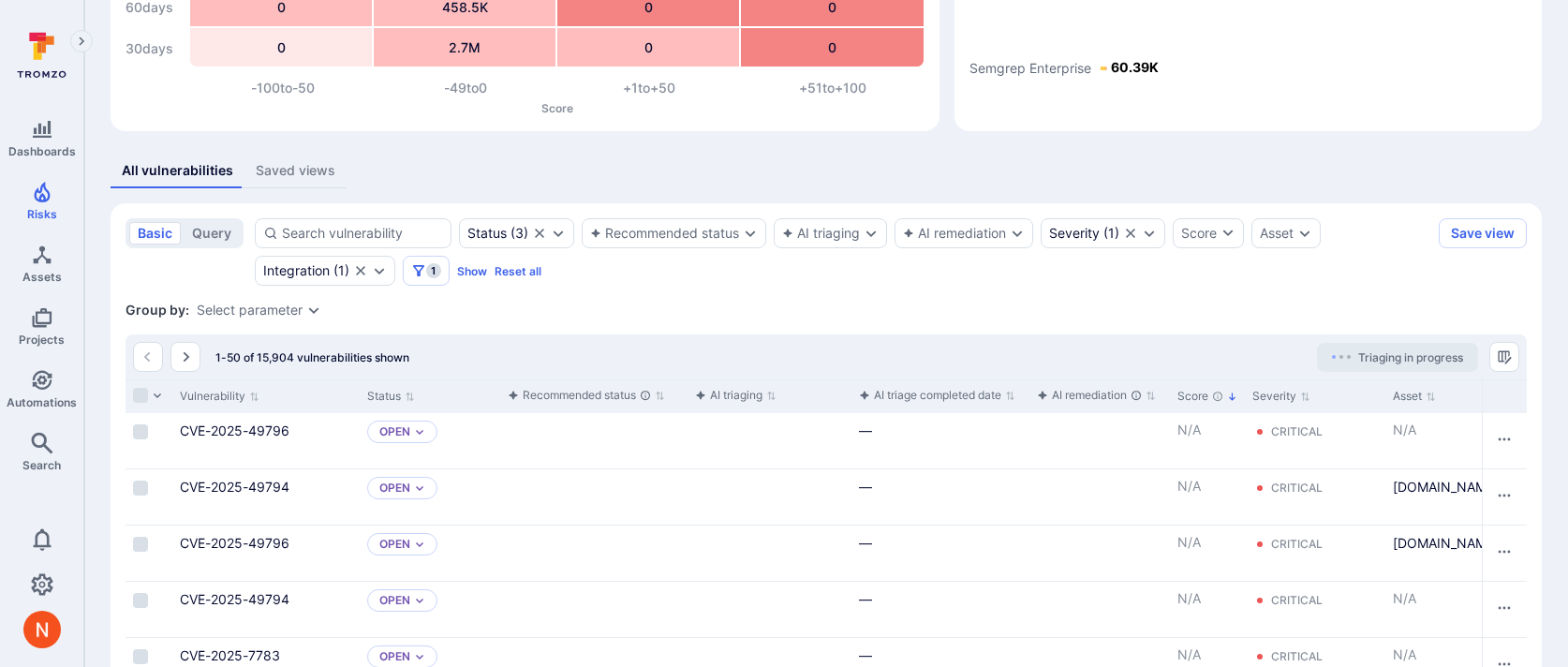
click at [243, 315] on div "Select parameter" at bounding box center [249, 310] width 106 height 15
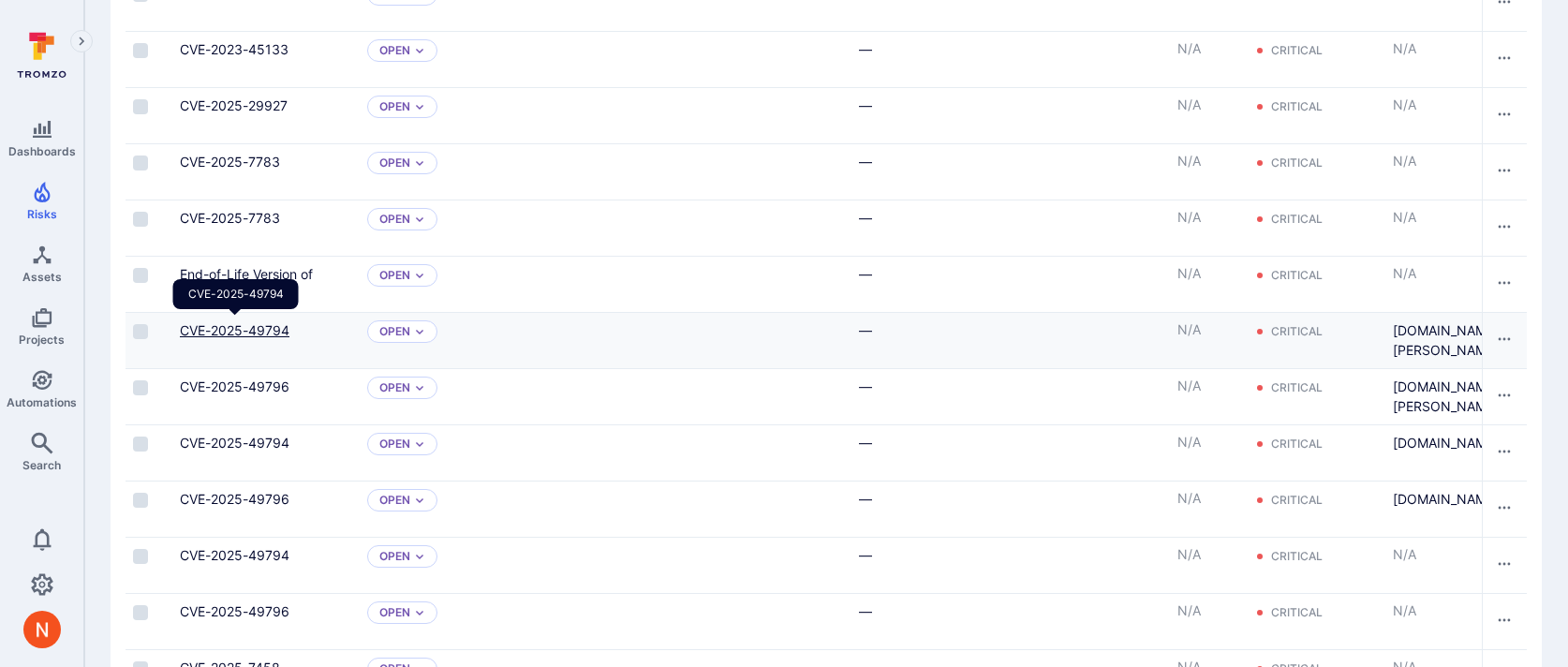
click at [194, 327] on link "CVE-2025-49794" at bounding box center [234, 330] width 110 height 16
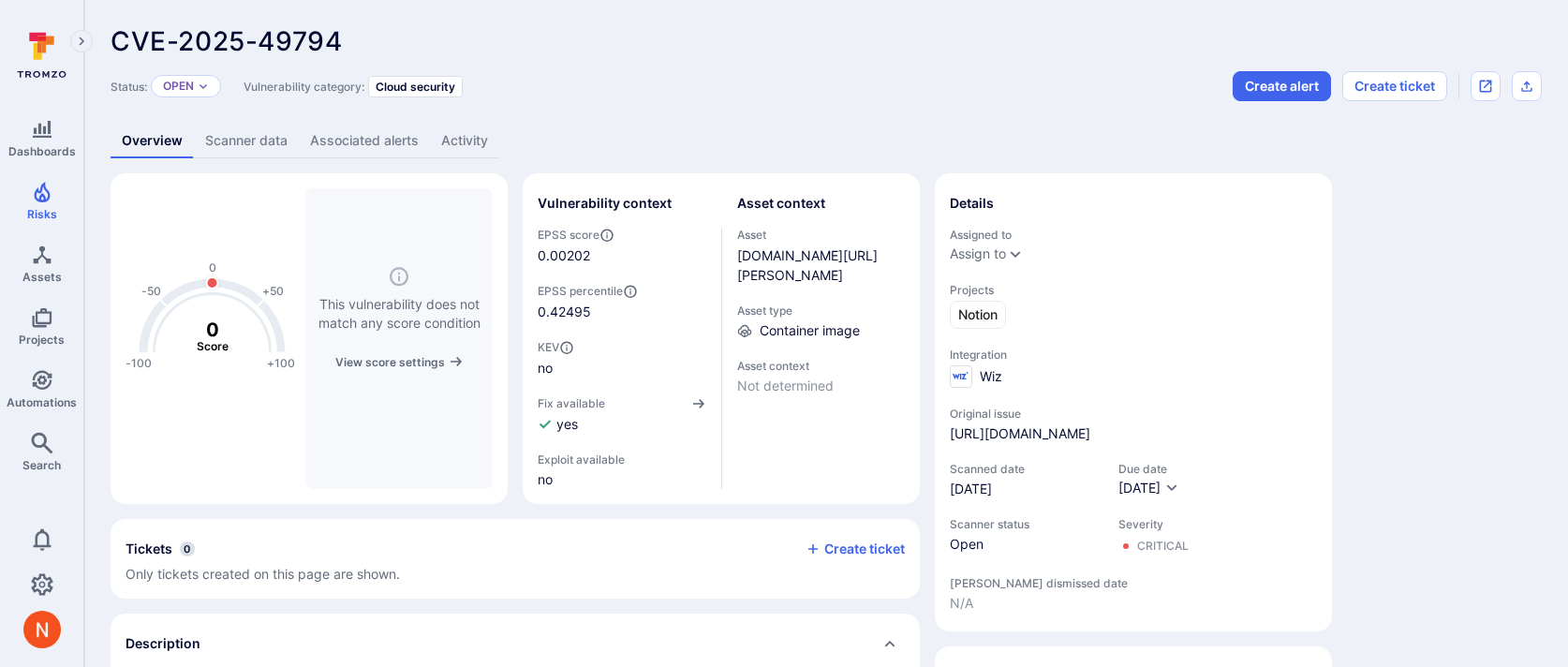
scroll to position [301, 0]
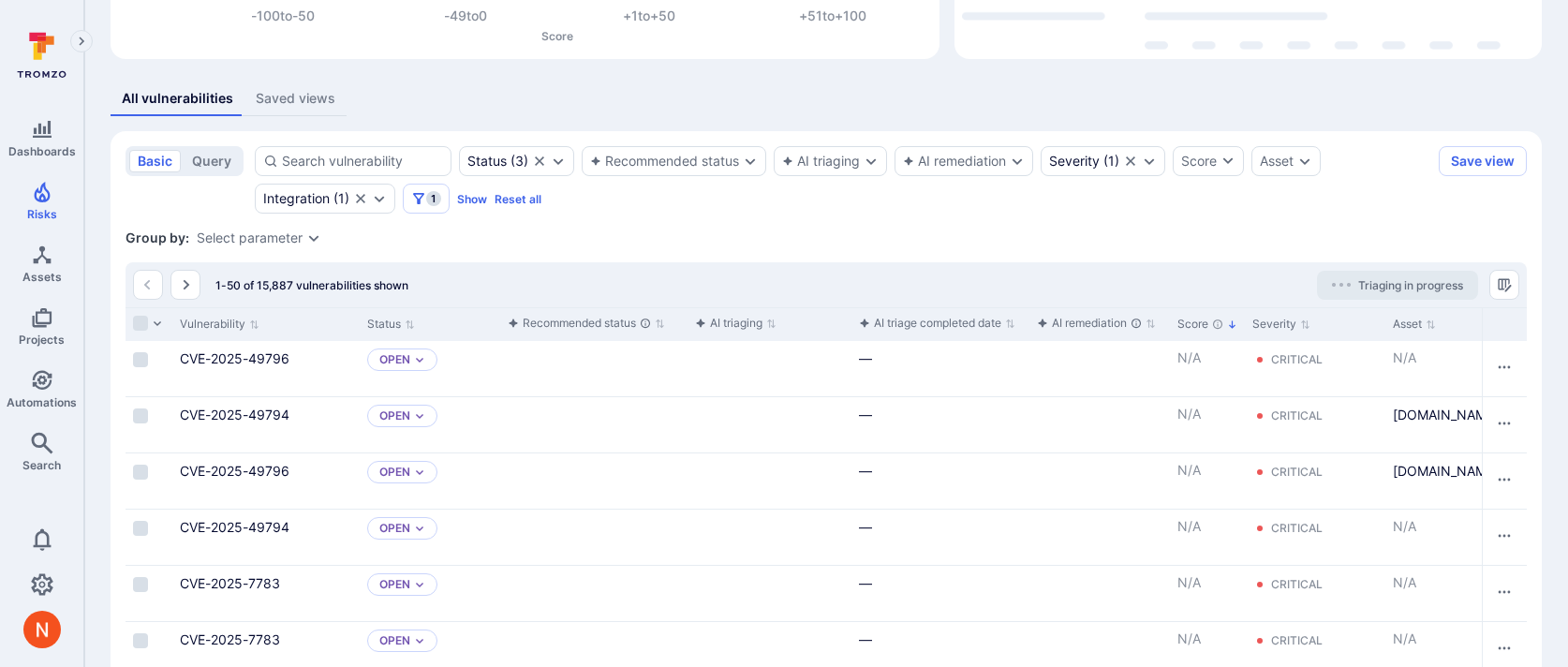
click at [287, 232] on div "Select parameter" at bounding box center [249, 238] width 106 height 15
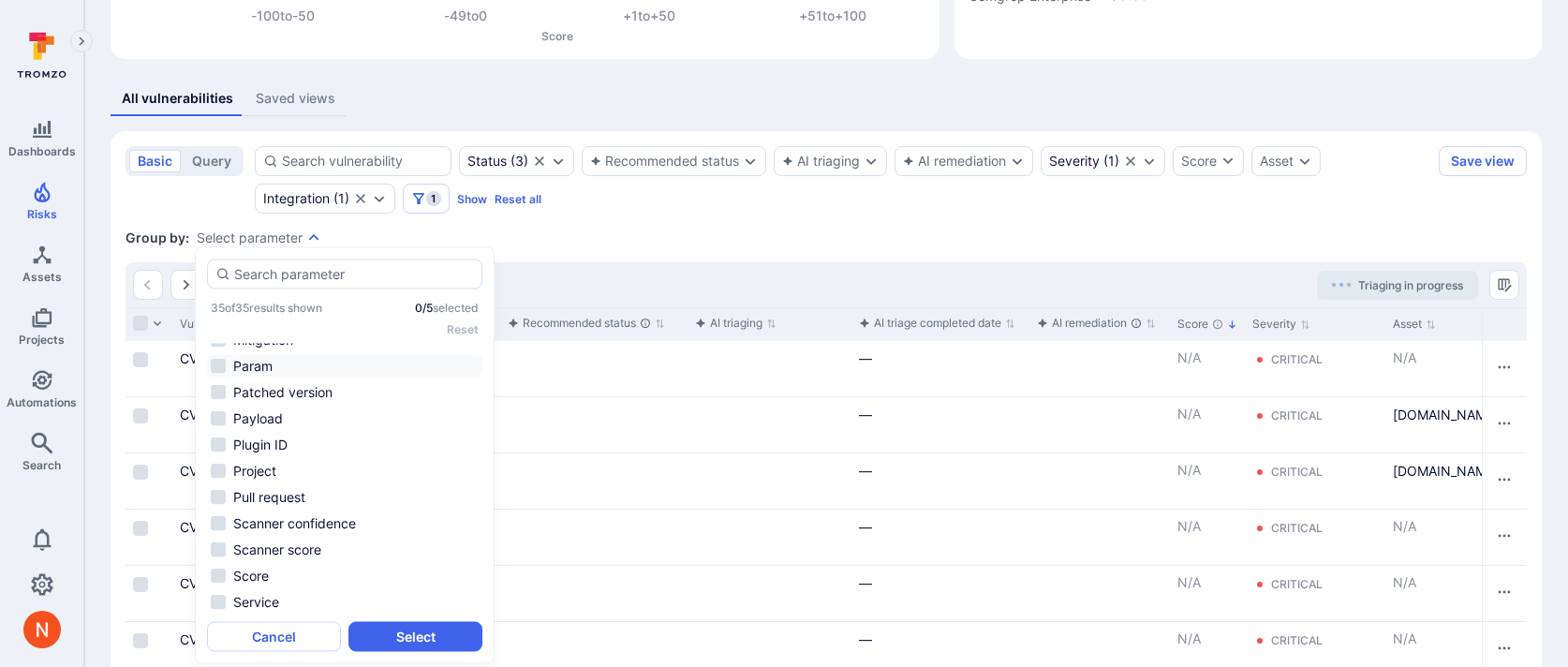
scroll to position [181, 0]
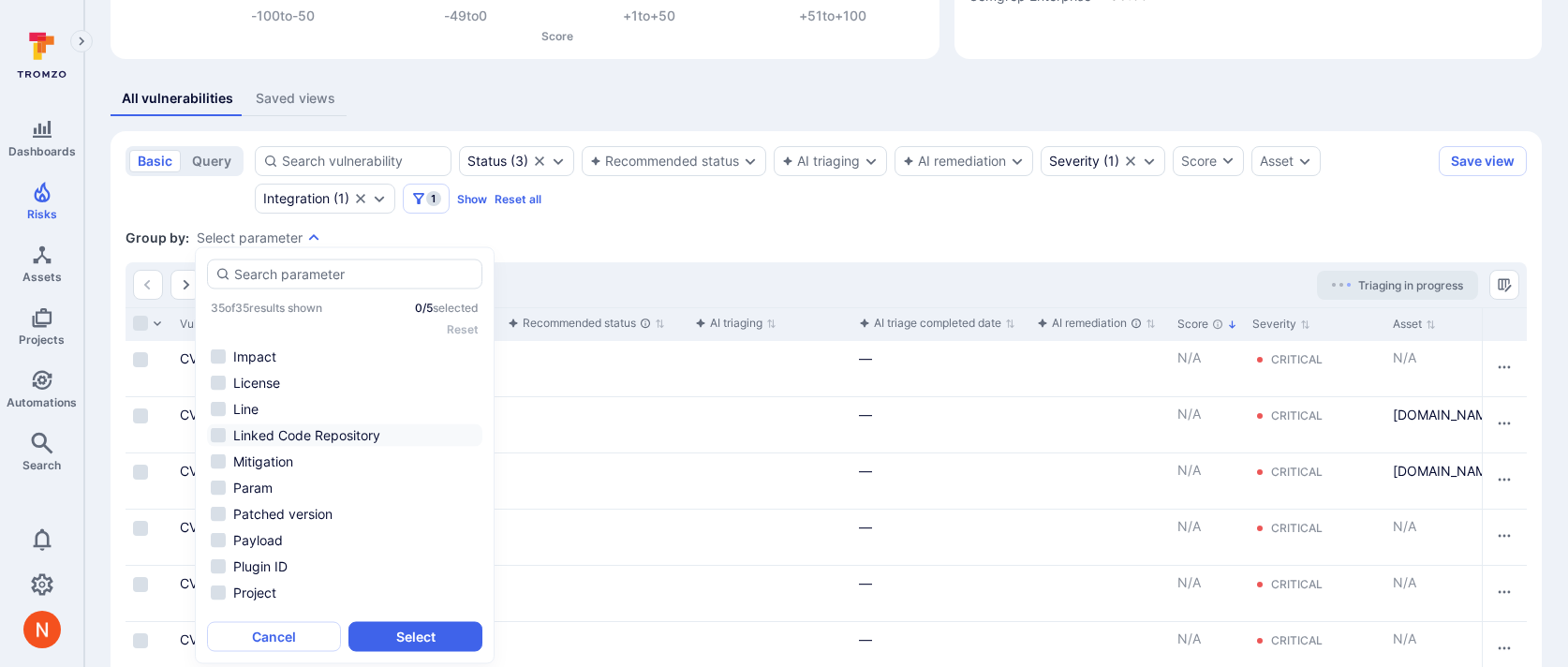
click at [321, 429] on li "Linked Code Repository" at bounding box center [345, 436] width 276 height 23
click at [429, 636] on button "Select" at bounding box center [415, 636] width 134 height 30
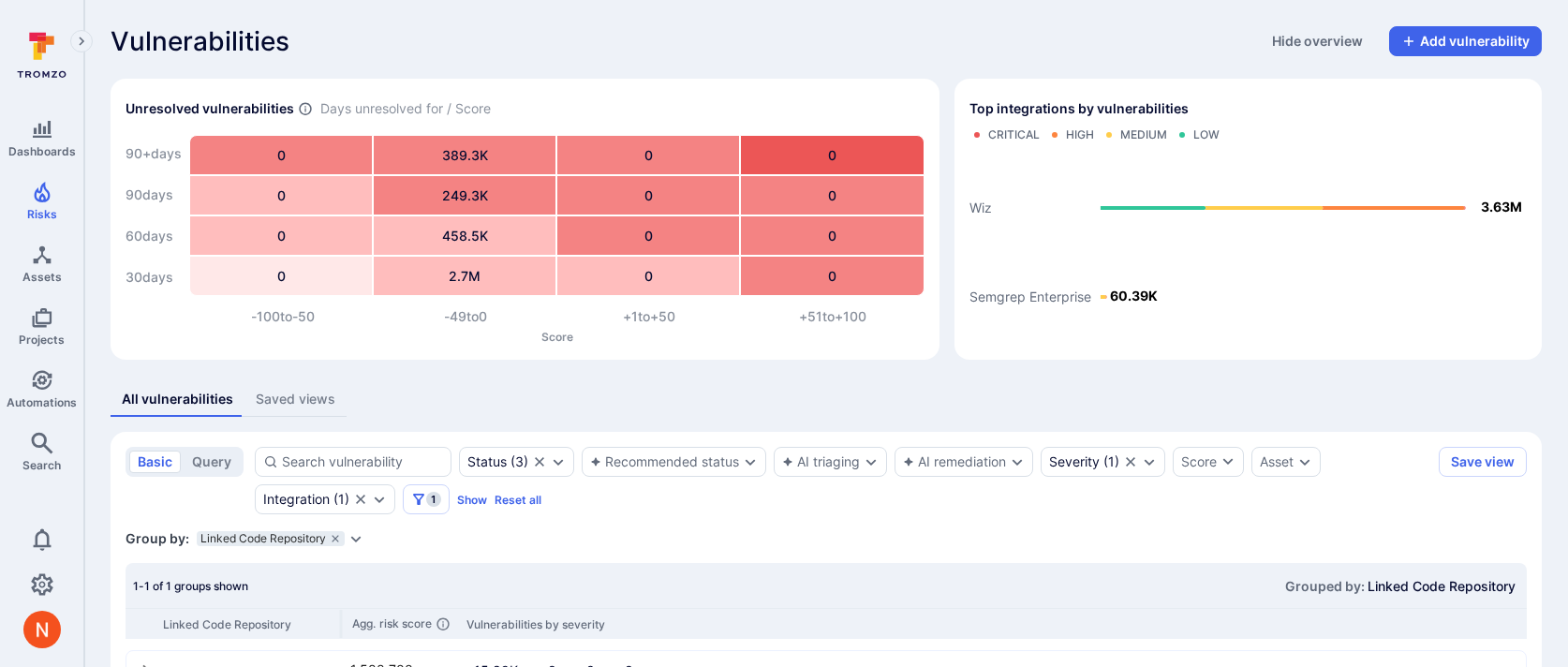
scroll to position [84, 0]
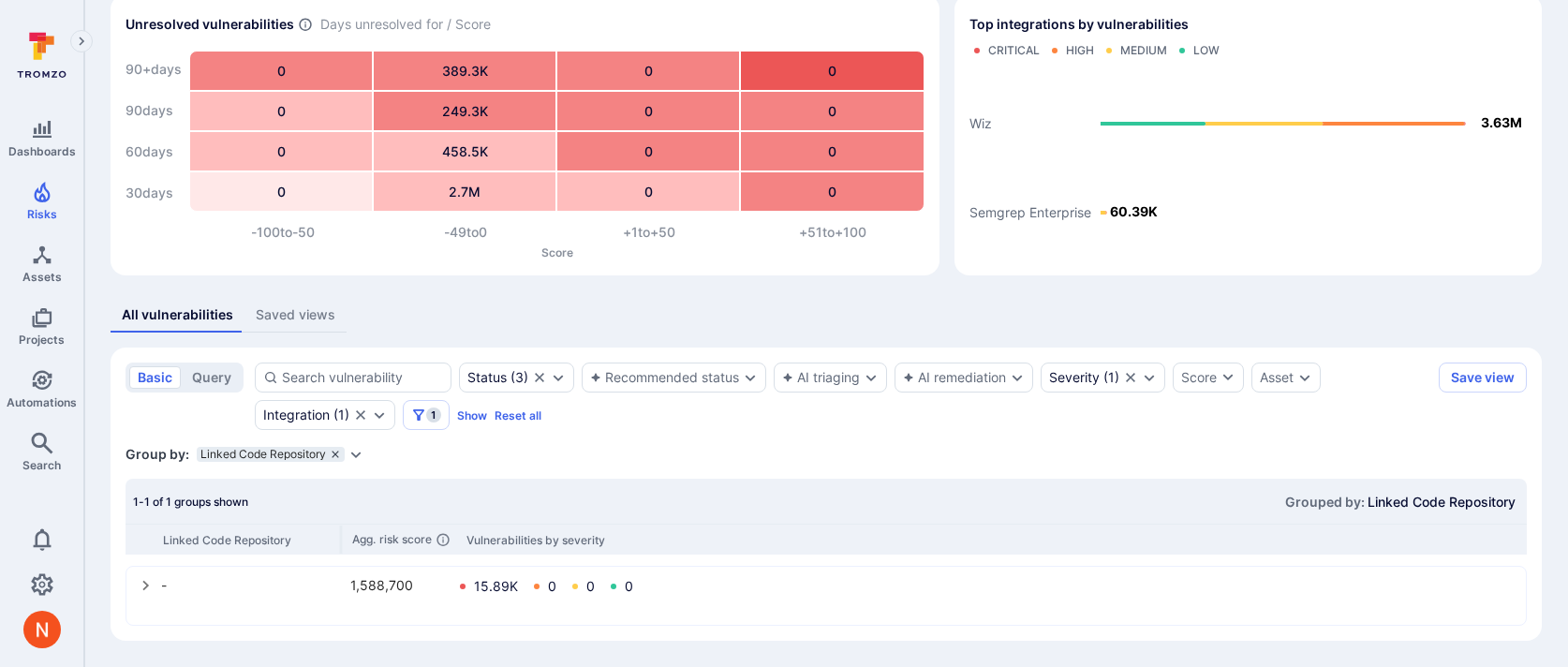
click at [334, 456] on icon "grouping parameters" at bounding box center [335, 454] width 11 height 11
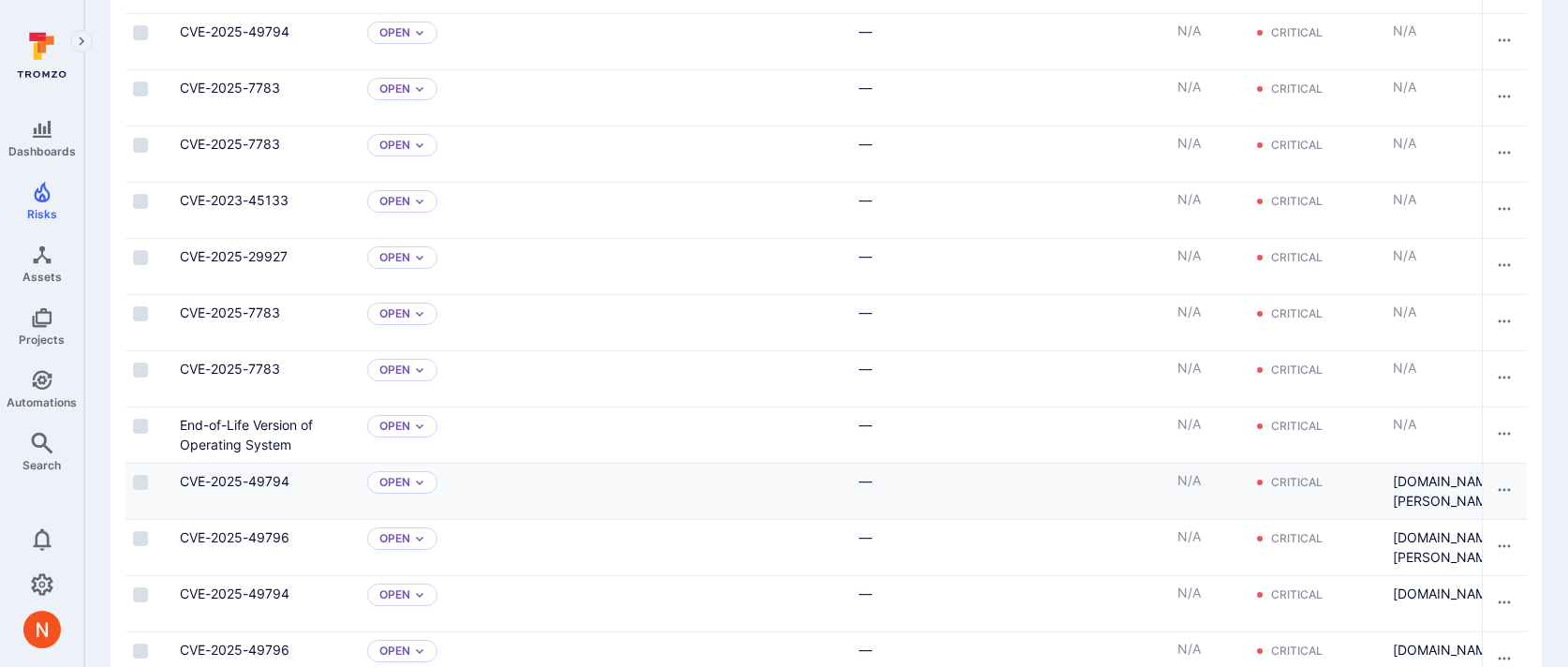
scroll to position [808, 0]
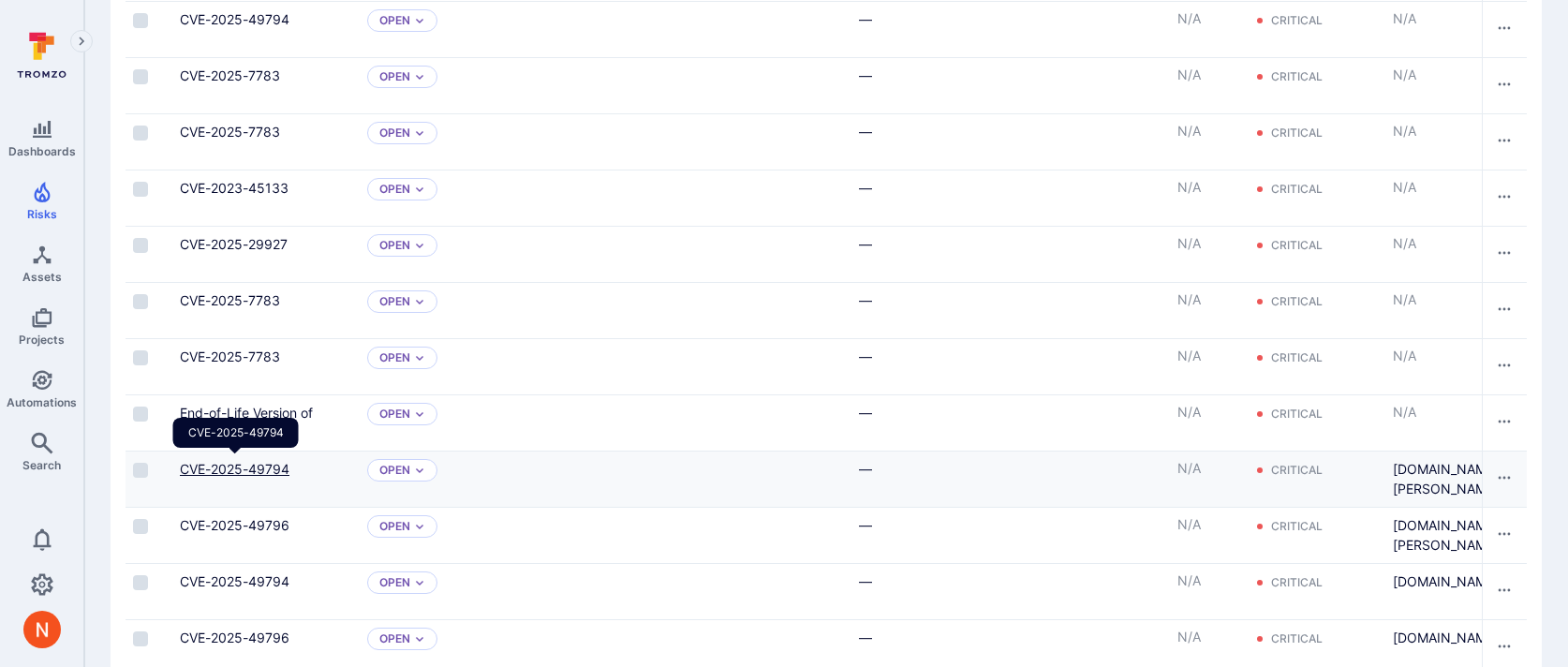
click at [281, 470] on link "CVE-2025-49794" at bounding box center [234, 469] width 110 height 16
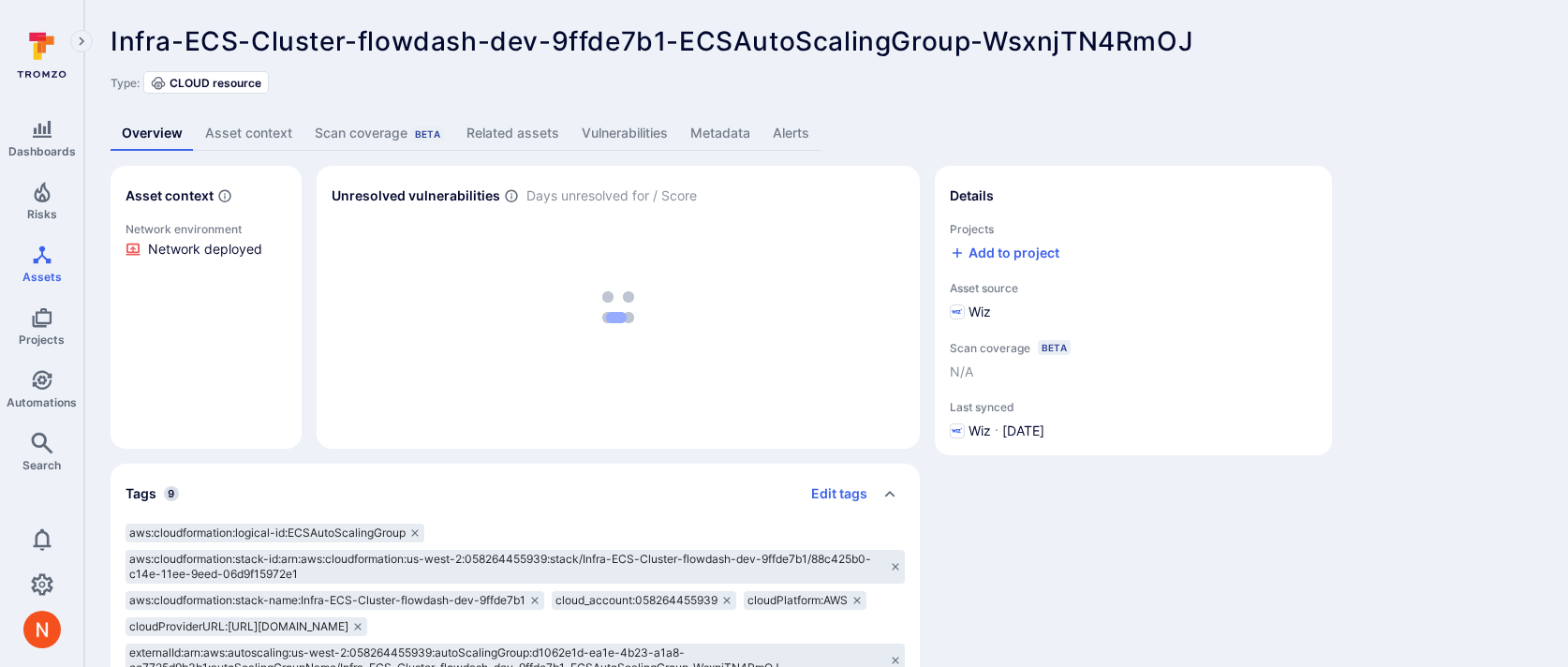
click at [643, 141] on link "Vulnerabilities" at bounding box center [625, 134] width 109 height 34
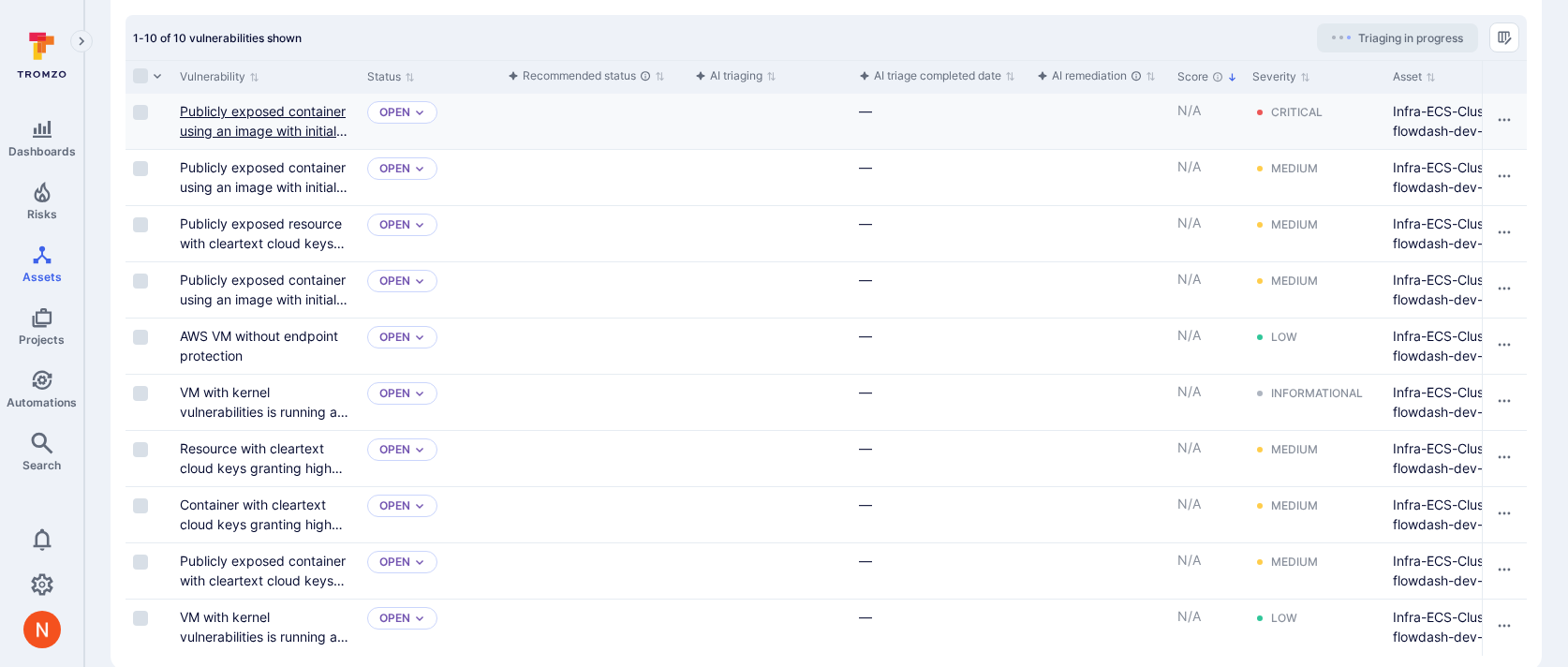
scroll to position [324, 0]
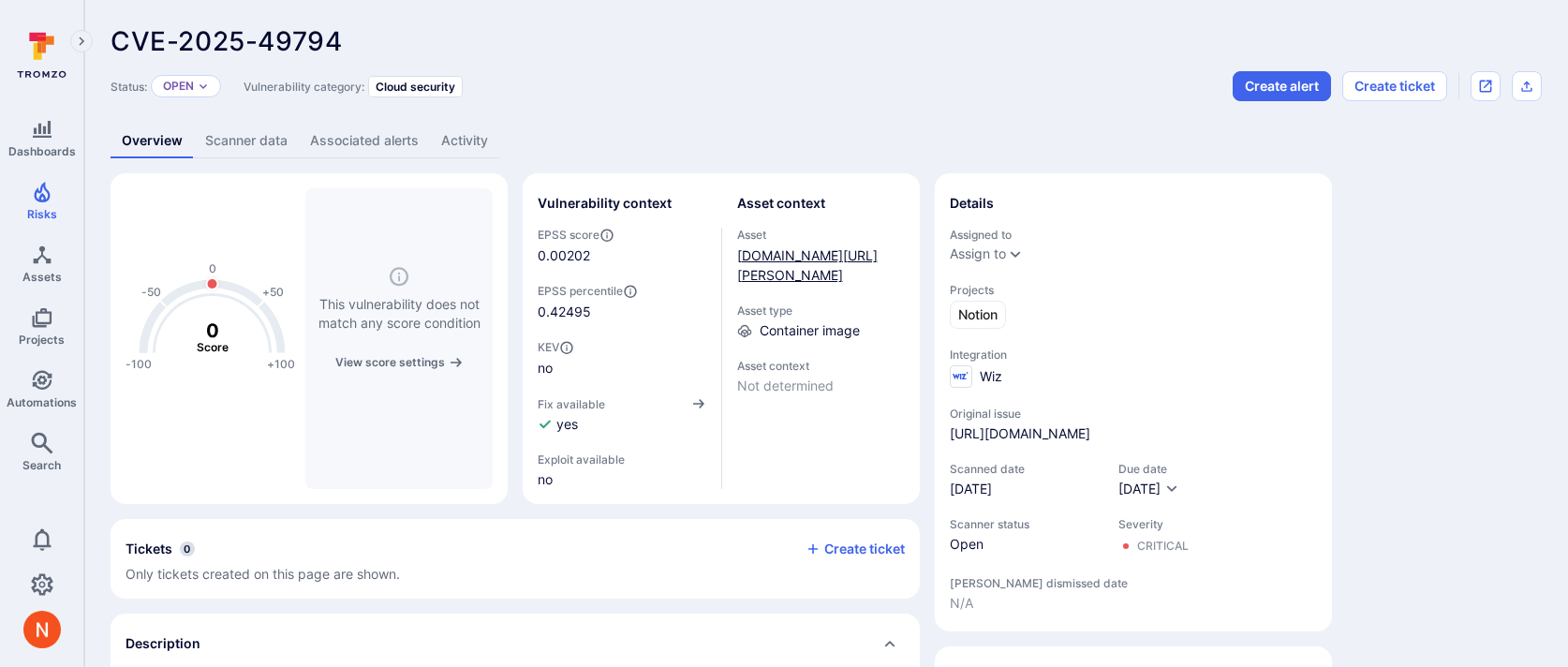
click at [755, 252] on link "[DOMAIN_NAME][URL][PERSON_NAME]" at bounding box center [806, 264] width 140 height 35
